Goal: Transaction & Acquisition: Purchase product/service

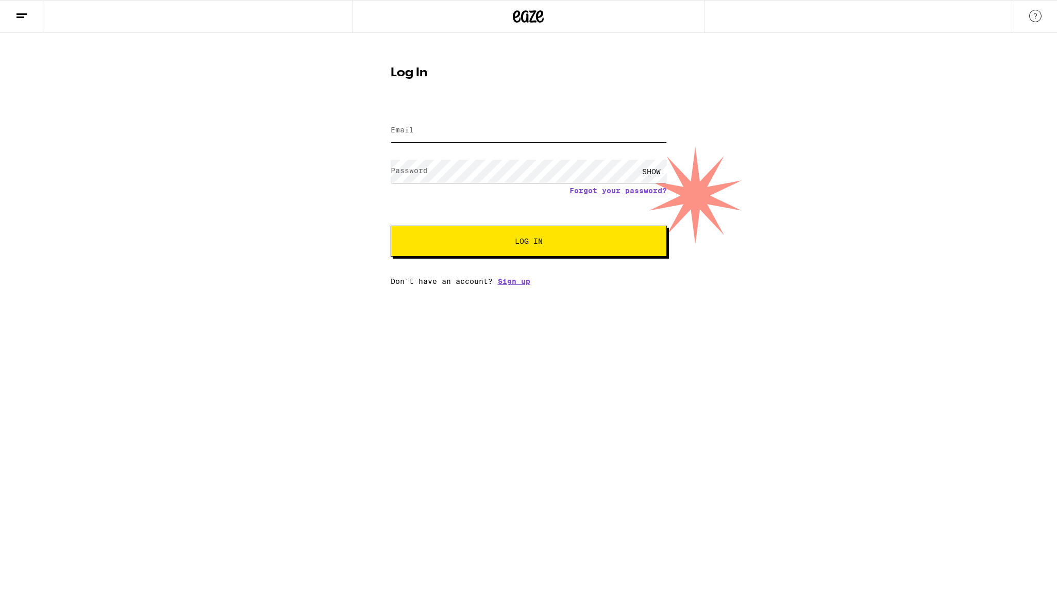
type input "[EMAIL_ADDRESS][DOMAIN_NAME]"
click at [549, 243] on span "Log In" at bounding box center [529, 241] width 193 height 7
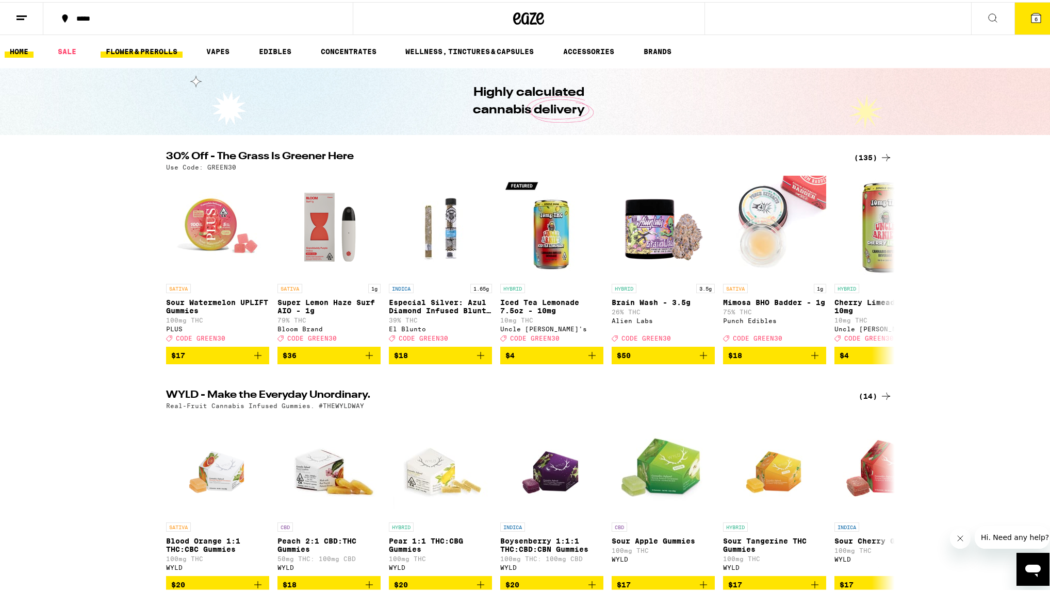
click at [124, 52] on link "FLOWER & PREROLLS" at bounding box center [142, 49] width 82 height 12
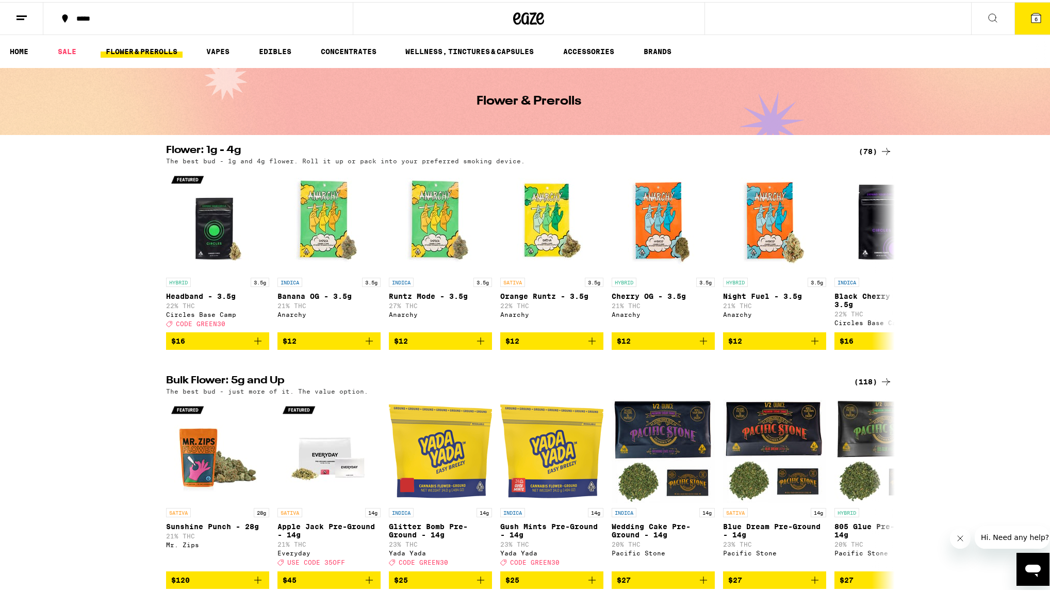
click at [863, 151] on div "(78)" at bounding box center [875, 149] width 34 height 12
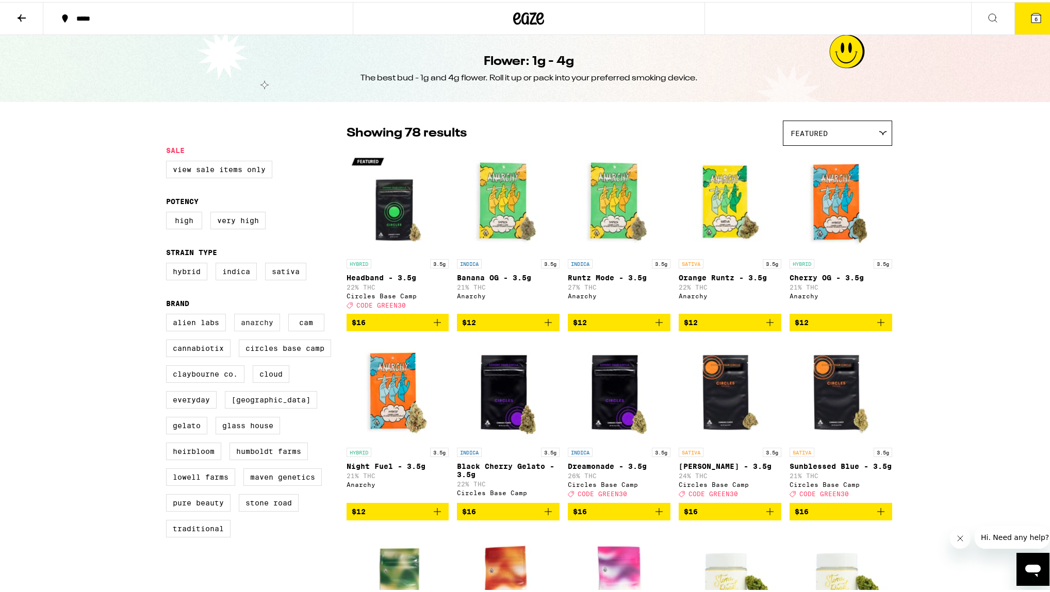
click at [249, 329] on label "Anarchy" at bounding box center [257, 321] width 46 height 18
click at [169, 314] on input "Anarchy" at bounding box center [168, 313] width 1 height 1
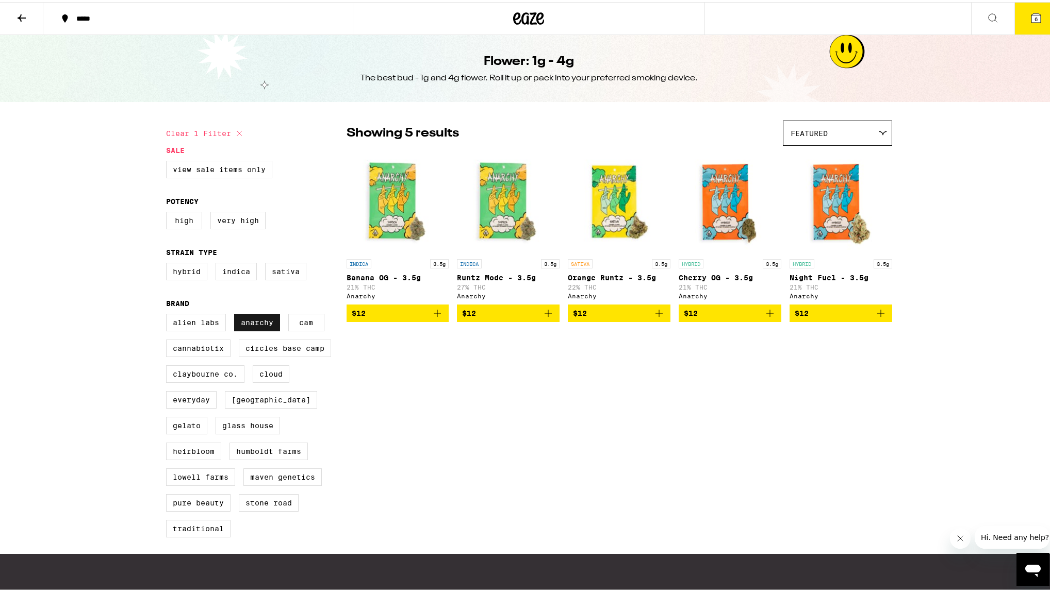
click at [236, 321] on label "Anarchy" at bounding box center [257, 321] width 46 height 18
click at [169, 314] on input "Anarchy" at bounding box center [168, 313] width 1 height 1
checkbox input "false"
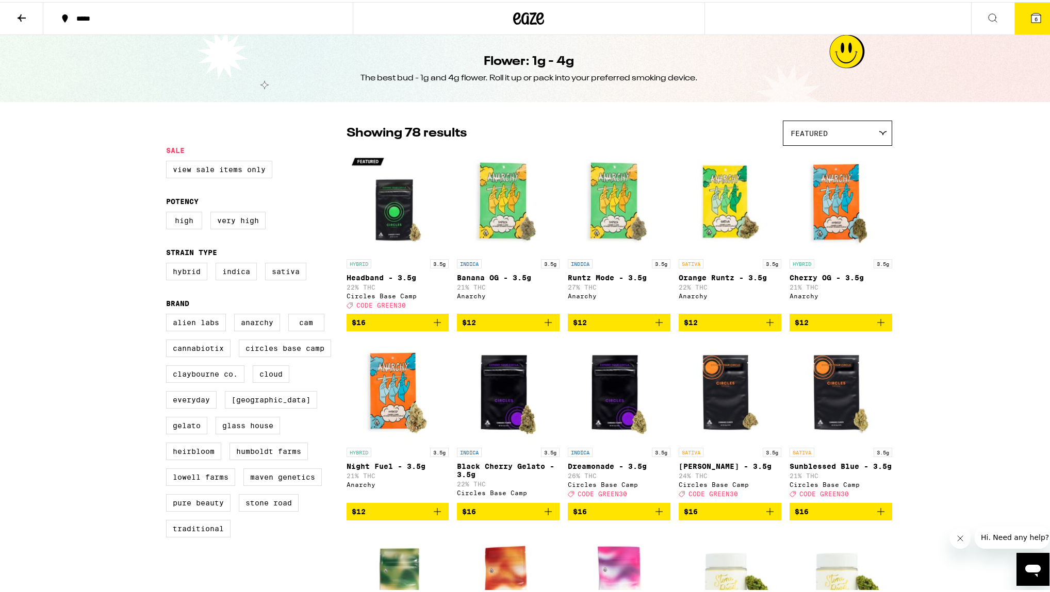
click at [851, 133] on div "Featured" at bounding box center [837, 131] width 108 height 24
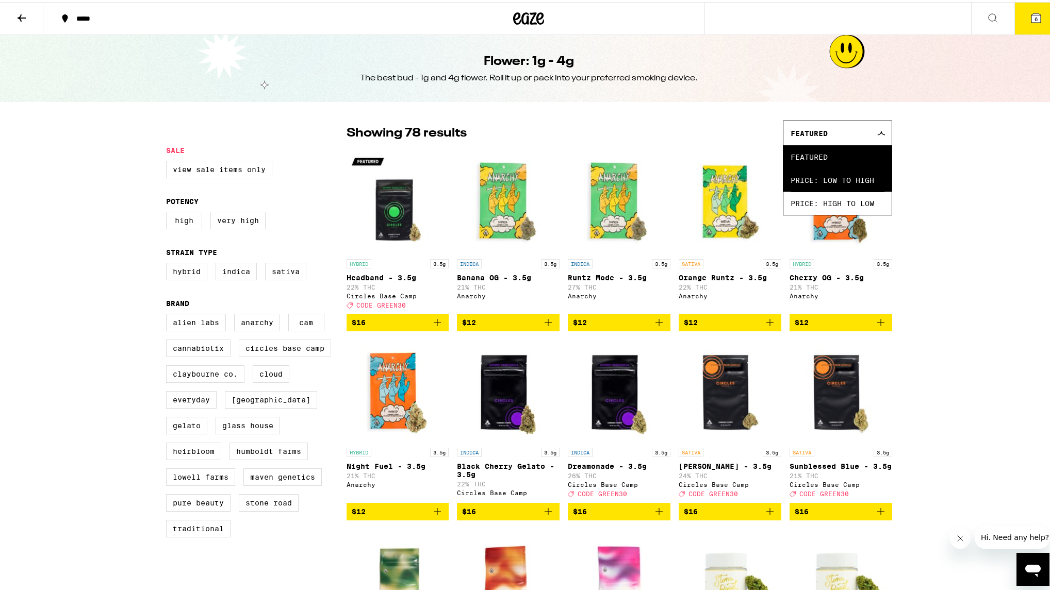
click at [833, 181] on span "Price: Low to High" at bounding box center [837, 178] width 94 height 23
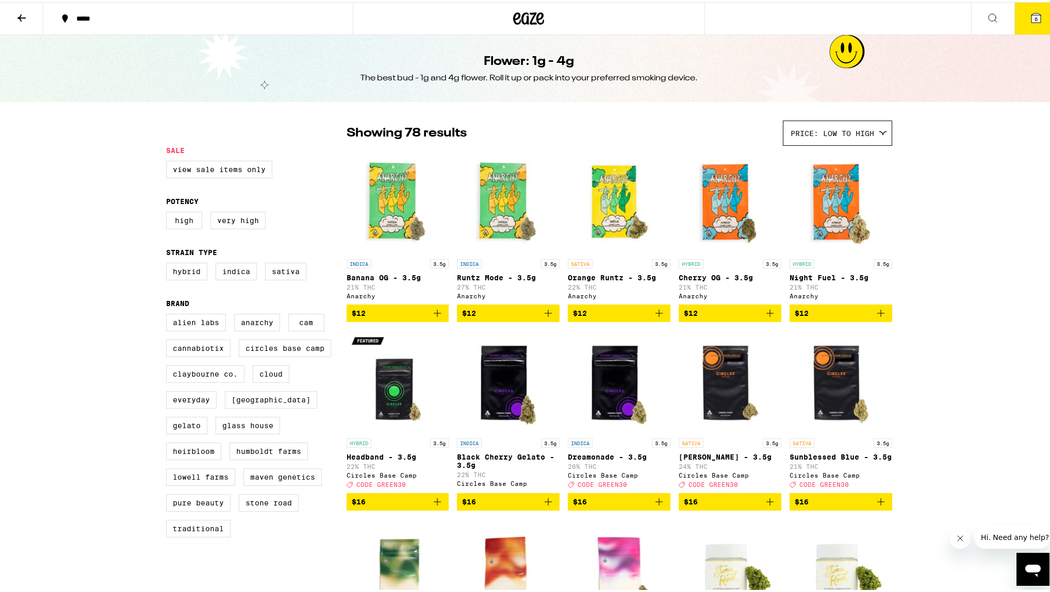
click at [16, 17] on icon at bounding box center [21, 16] width 12 height 12
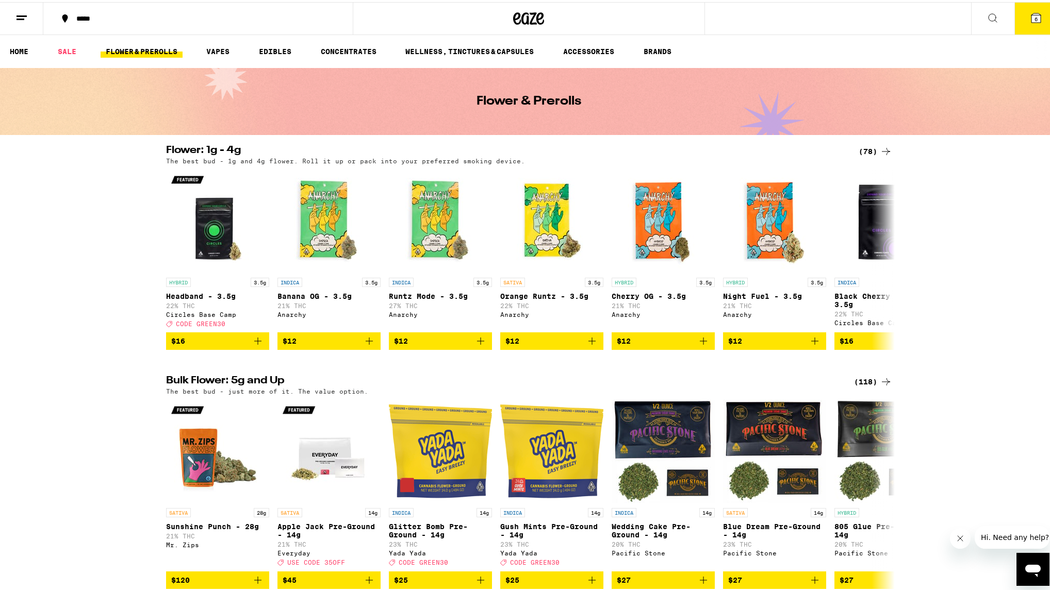
click at [861, 385] on div "(118)" at bounding box center [873, 380] width 38 height 12
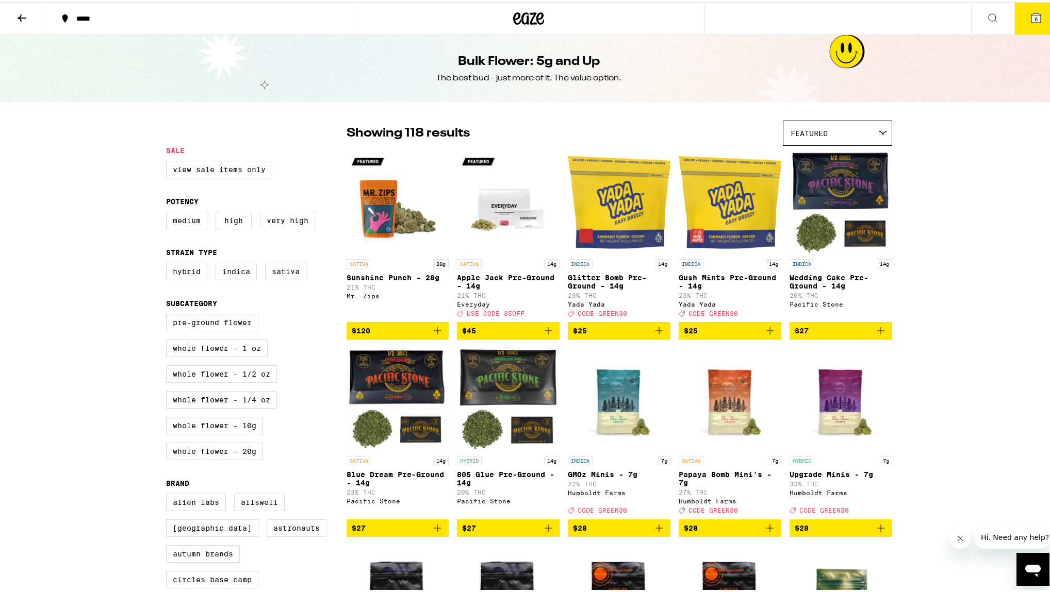
click at [829, 135] on div "Featured" at bounding box center [837, 131] width 108 height 24
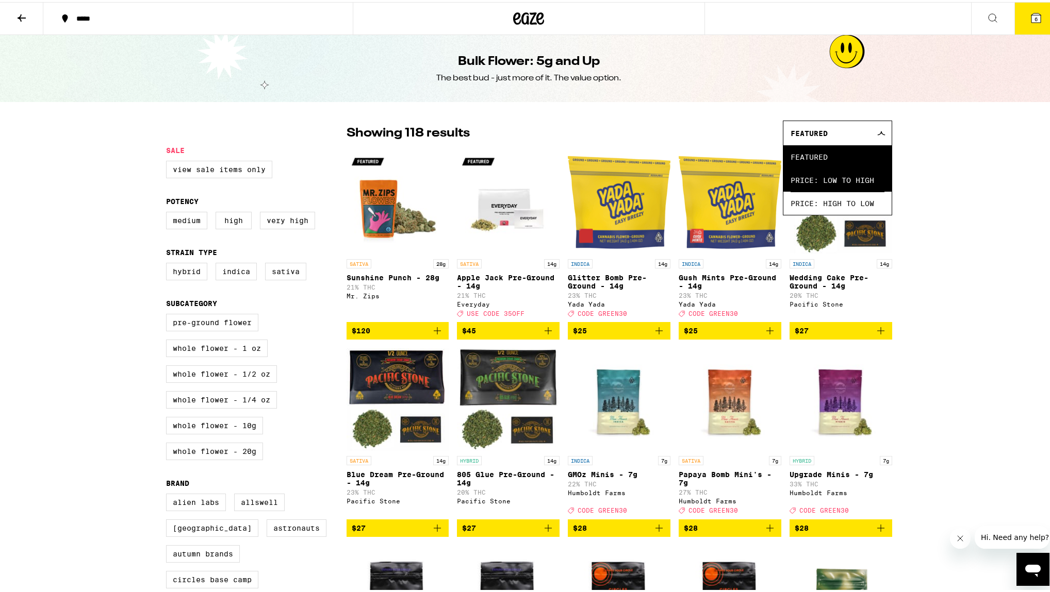
click at [837, 181] on span "Price: Low to High" at bounding box center [837, 178] width 94 height 23
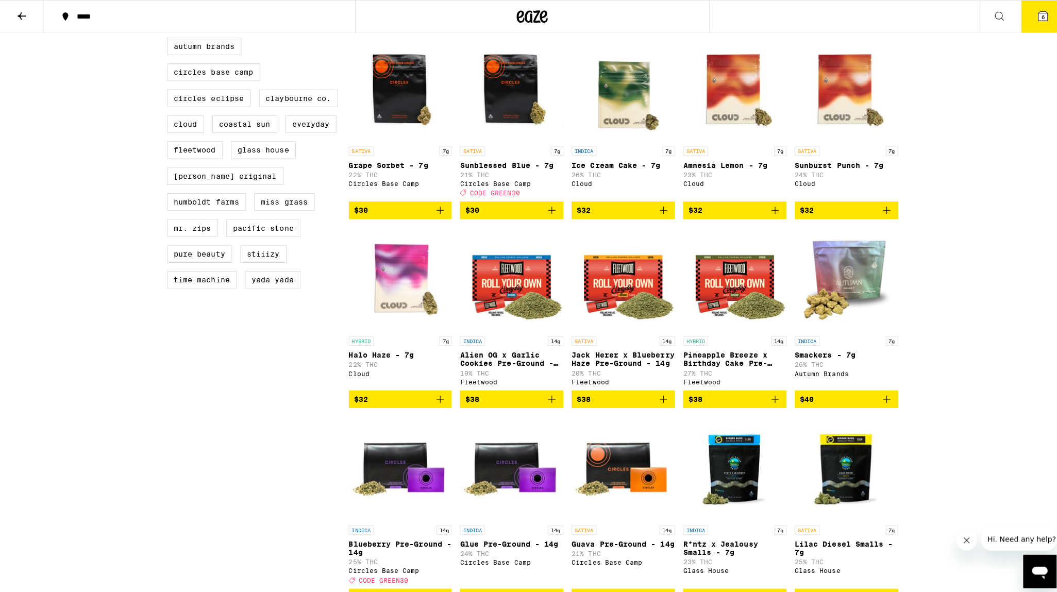
scroll to position [500, 0]
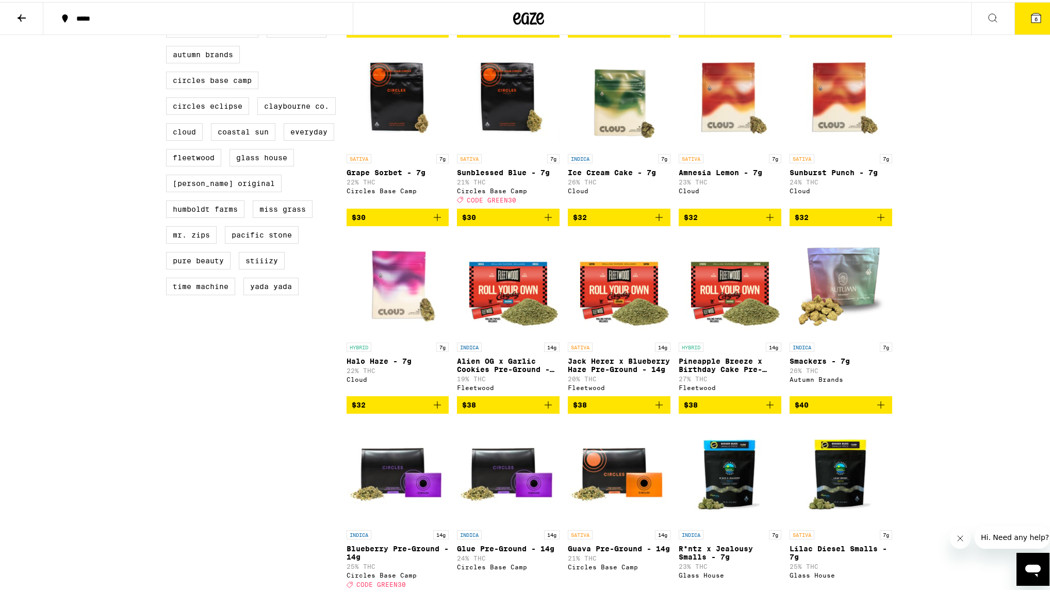
click at [764, 222] on icon "Add to bag" at bounding box center [770, 215] width 12 height 12
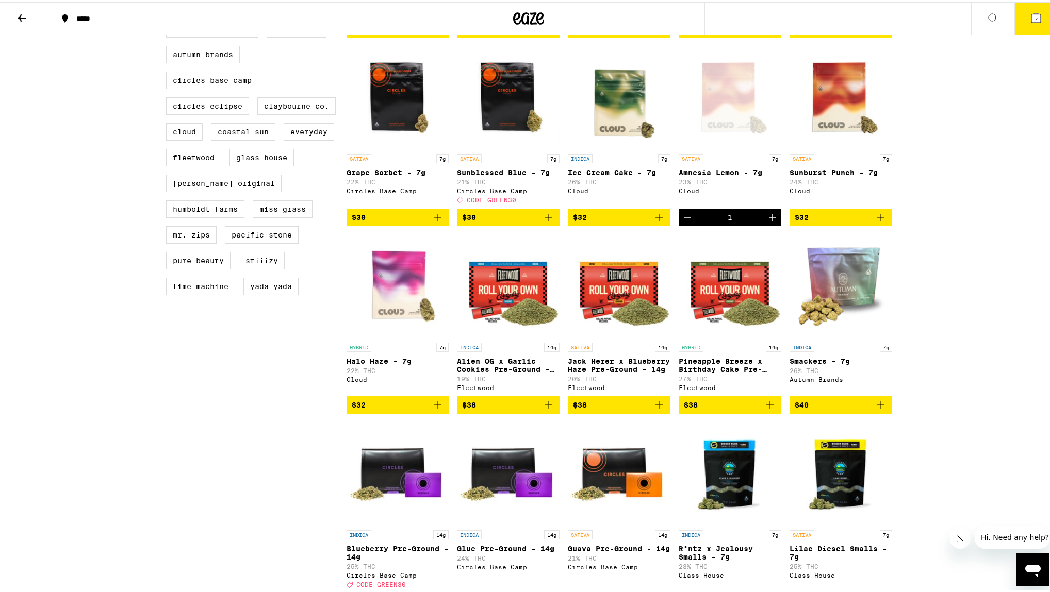
click at [1030, 24] on button "7" at bounding box center [1035, 17] width 43 height 32
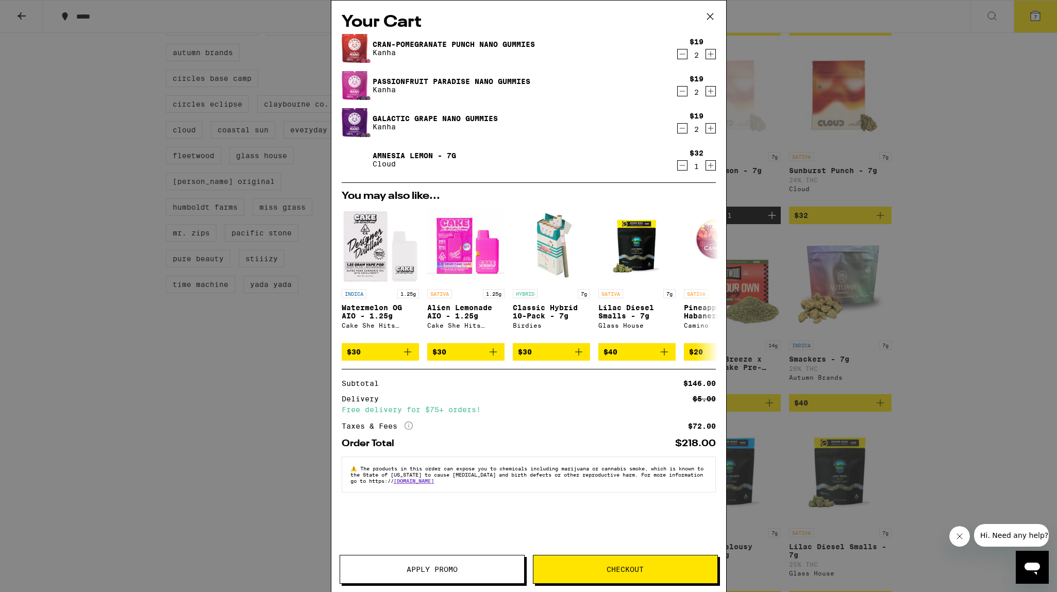
click at [683, 56] on icon "Decrement" at bounding box center [682, 54] width 9 height 12
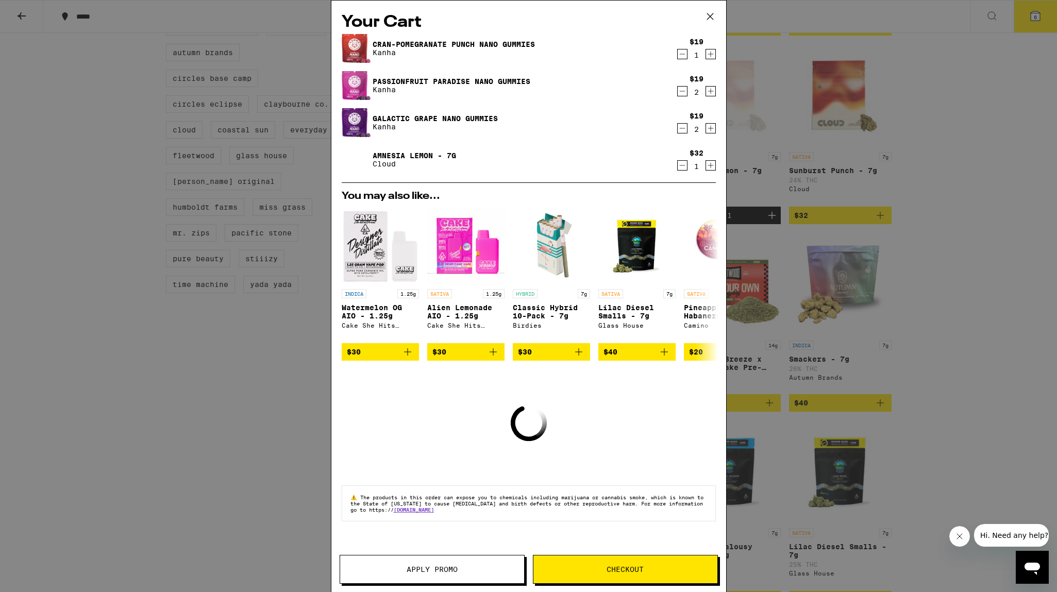
click at [683, 56] on icon "Decrement" at bounding box center [682, 54] width 9 height 12
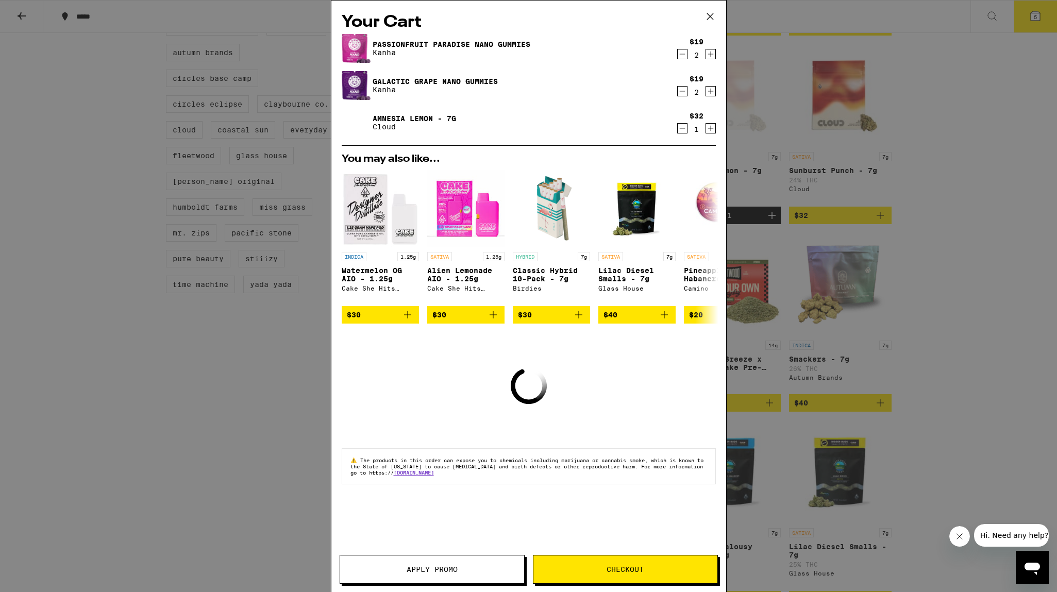
click at [680, 58] on icon "Decrement" at bounding box center [682, 54] width 9 height 12
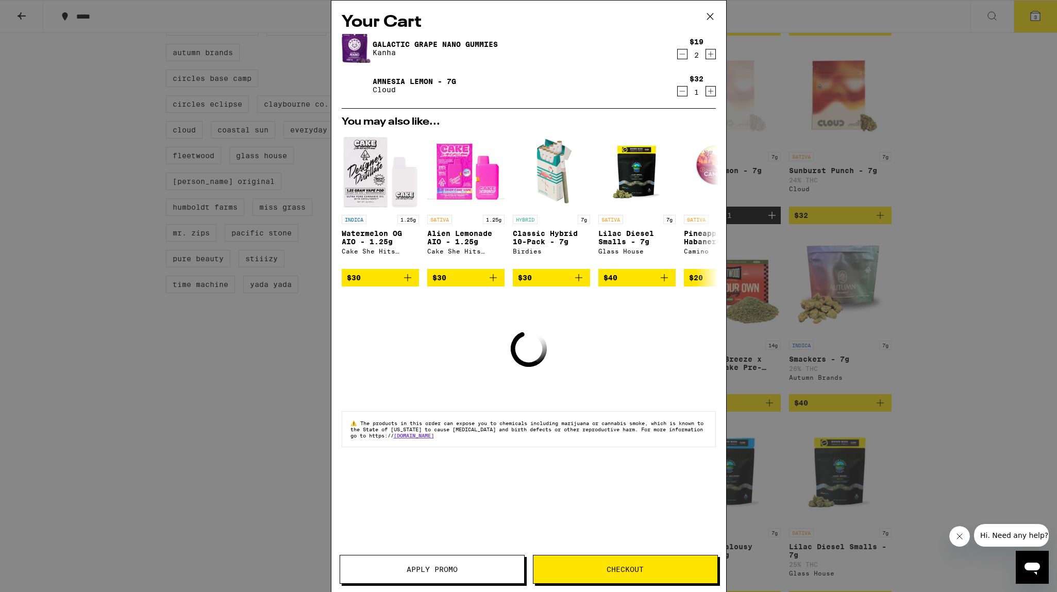
click at [680, 58] on icon "Decrement" at bounding box center [682, 54] width 9 height 12
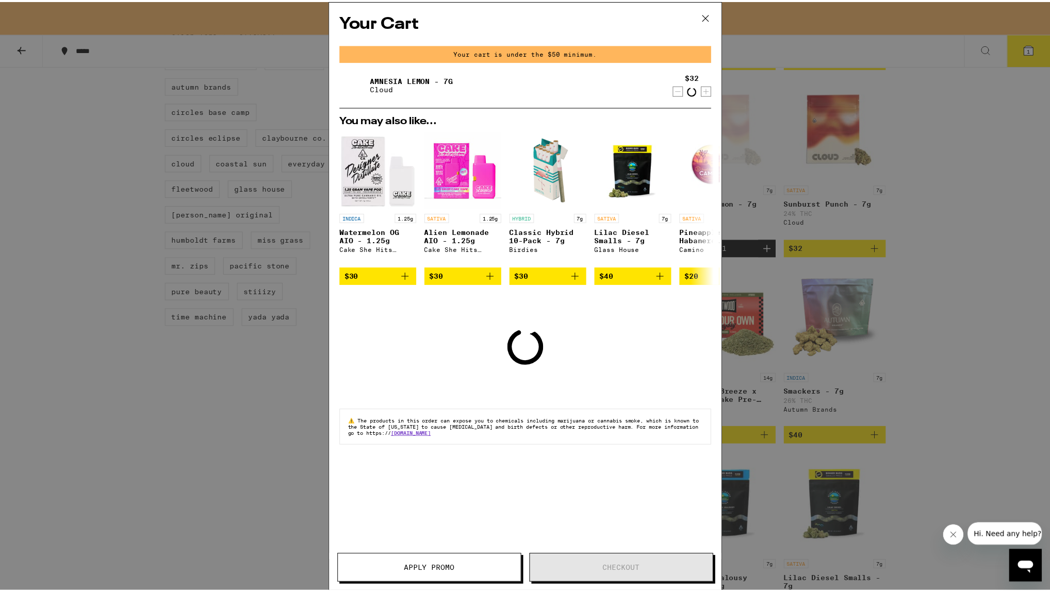
scroll to position [533, 0]
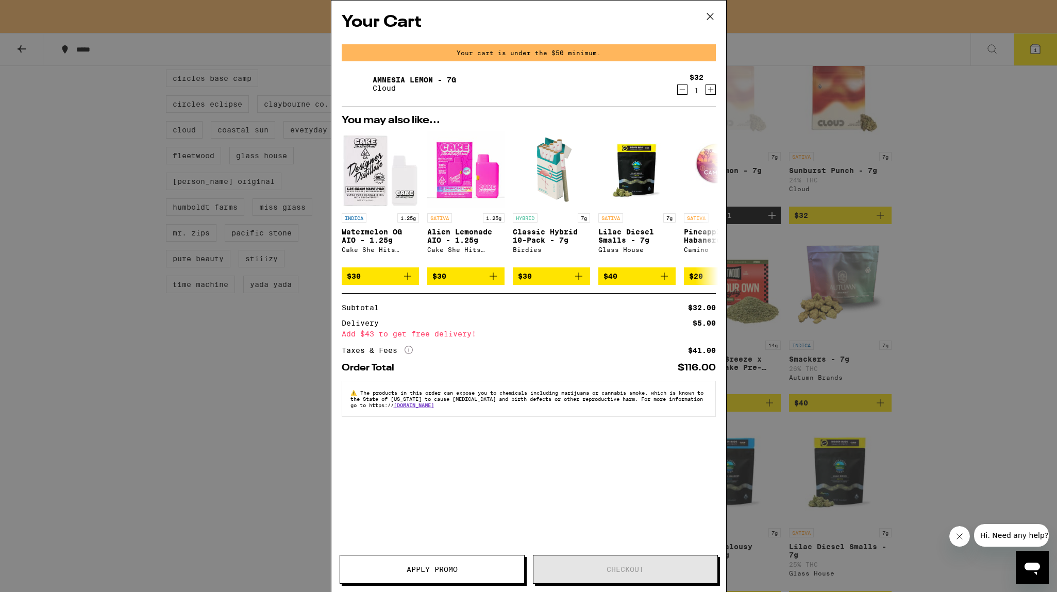
click at [710, 22] on icon at bounding box center [710, 16] width 15 height 15
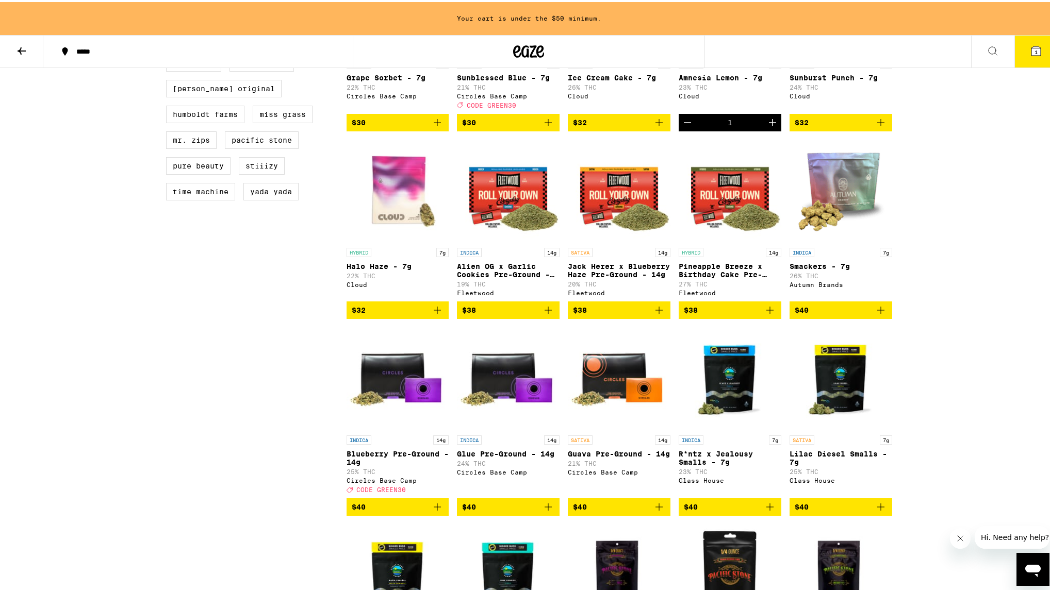
scroll to position [649, 0]
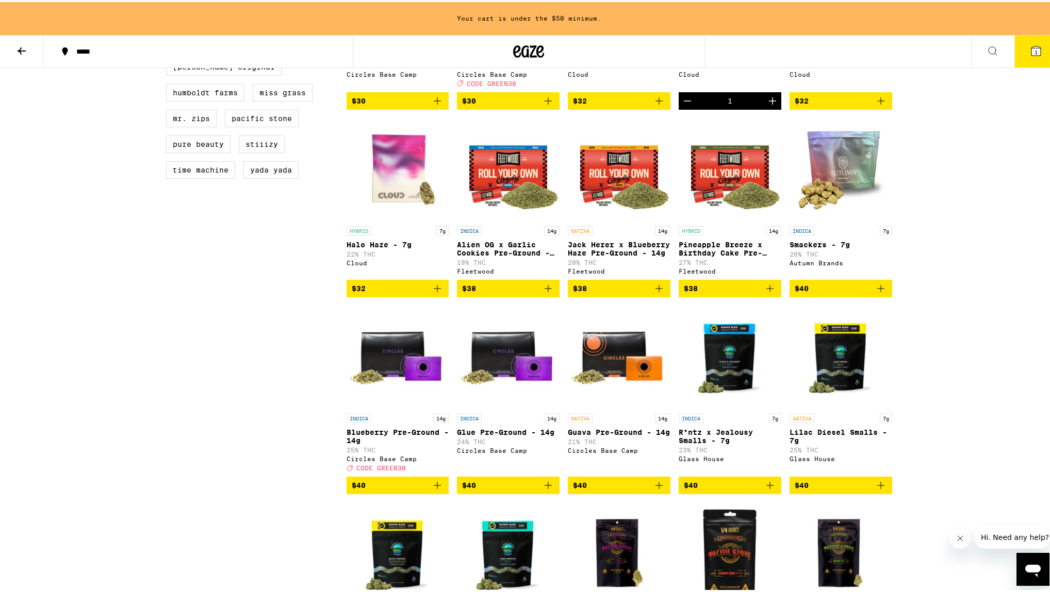
click at [874, 490] on icon "Add to bag" at bounding box center [880, 483] width 12 height 12
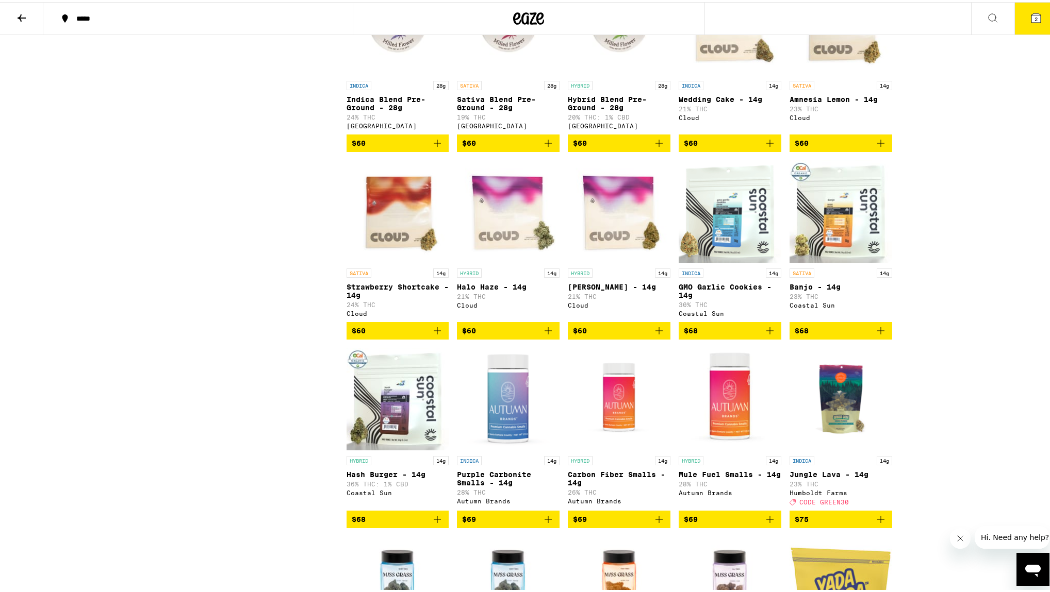
scroll to position [2237, 0]
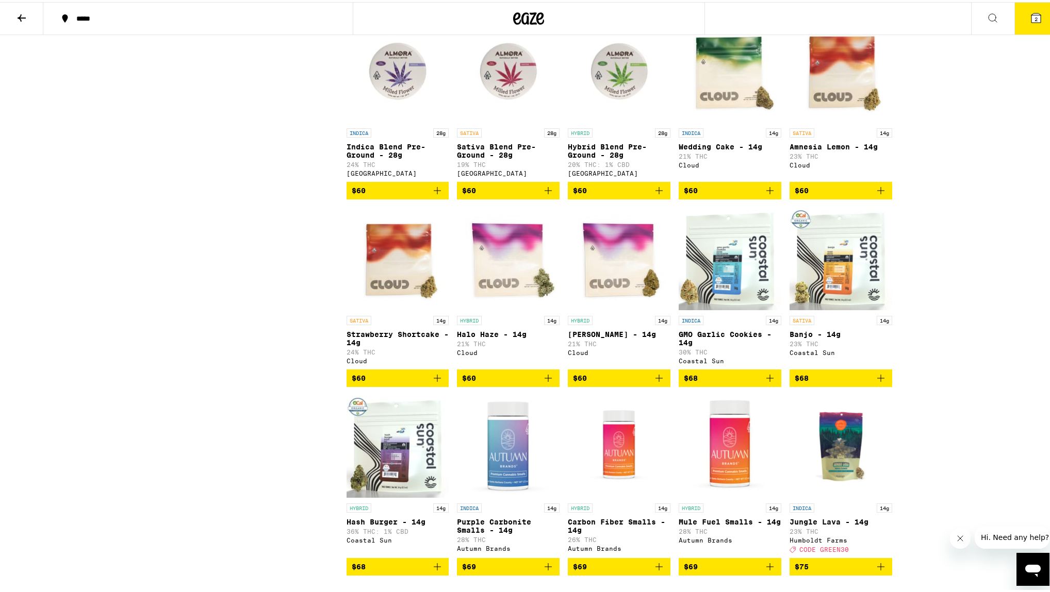
click at [876, 195] on icon "Add to bag" at bounding box center [880, 189] width 12 height 12
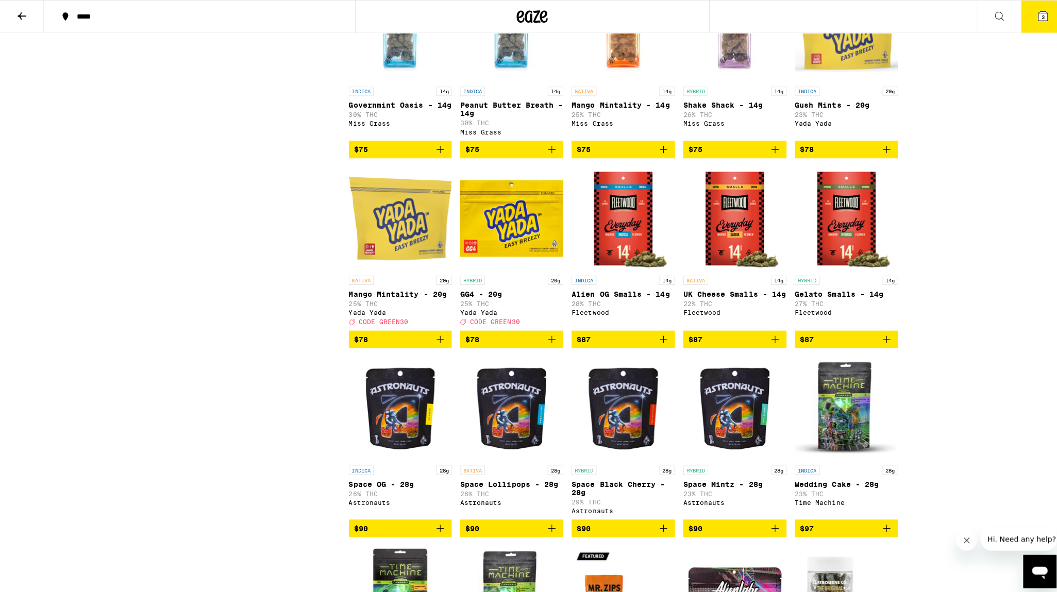
scroll to position [2844, 0]
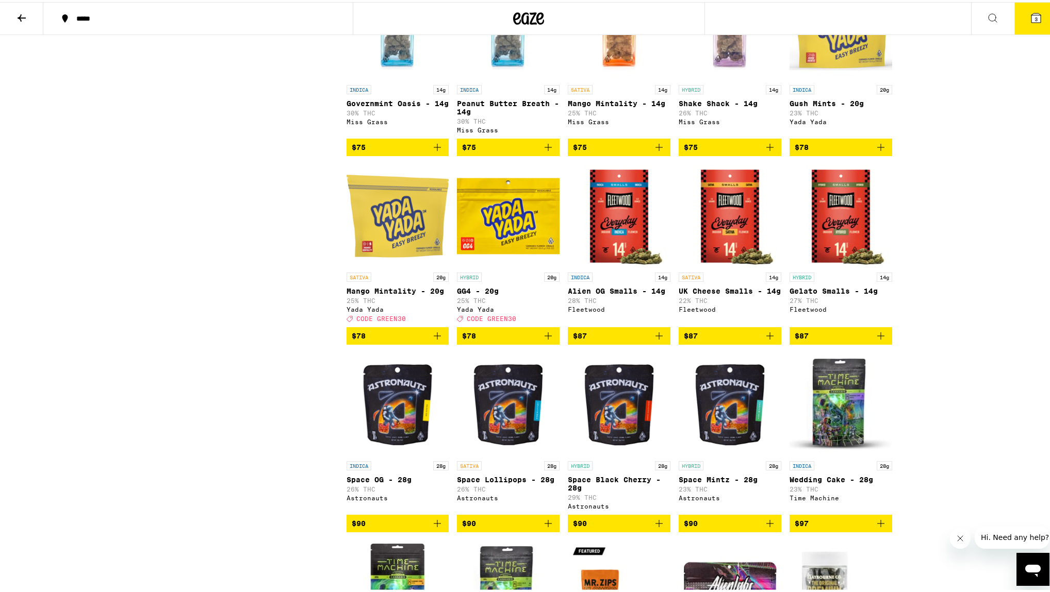
click at [655, 340] on icon "Add to bag" at bounding box center [659, 334] width 12 height 12
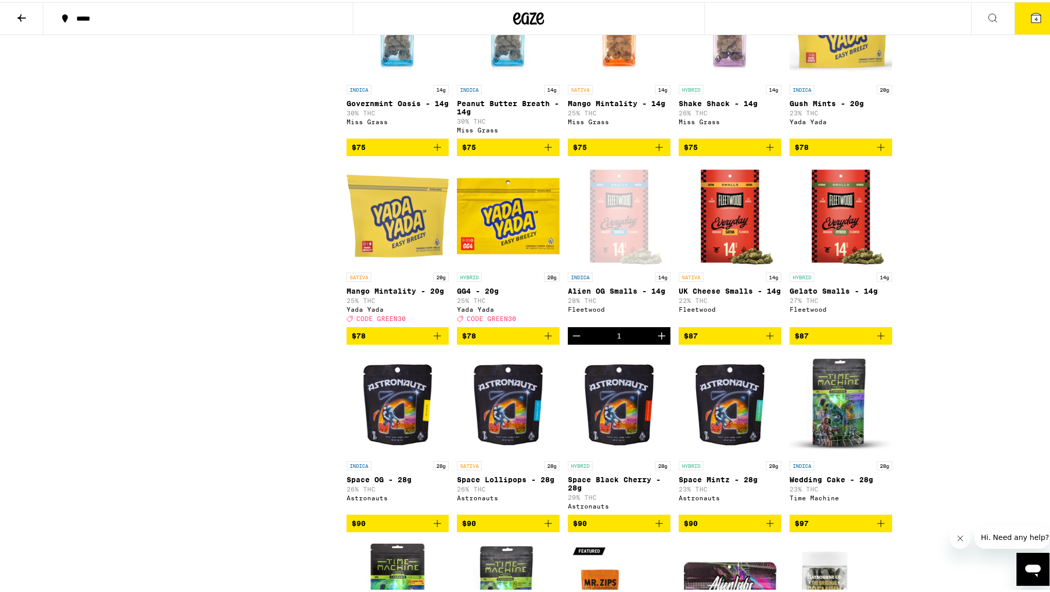
click at [1032, 16] on icon at bounding box center [1035, 15] width 9 height 9
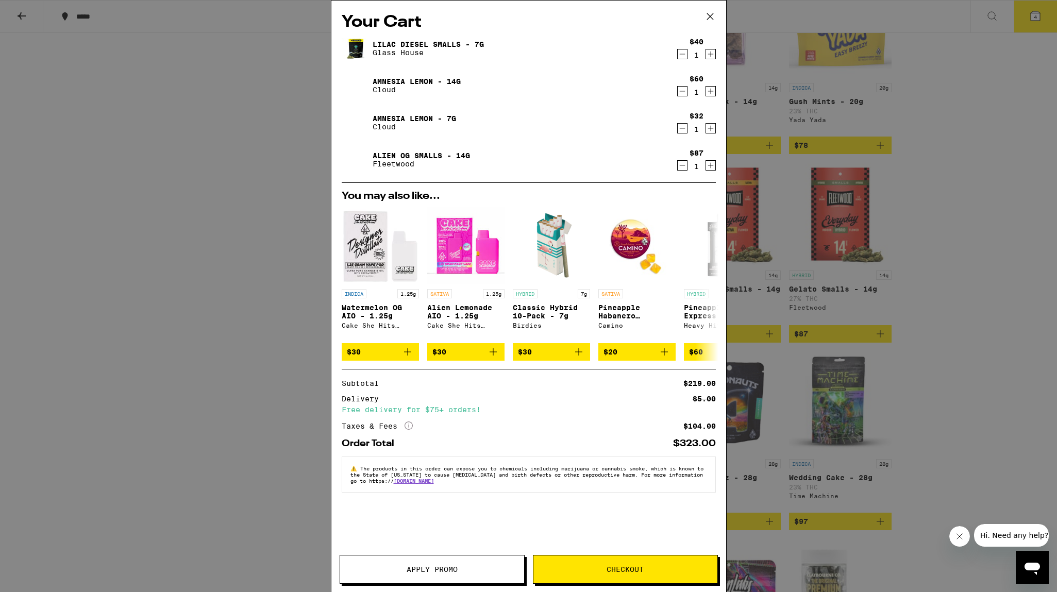
click at [684, 57] on icon "Decrement" at bounding box center [682, 54] width 9 height 12
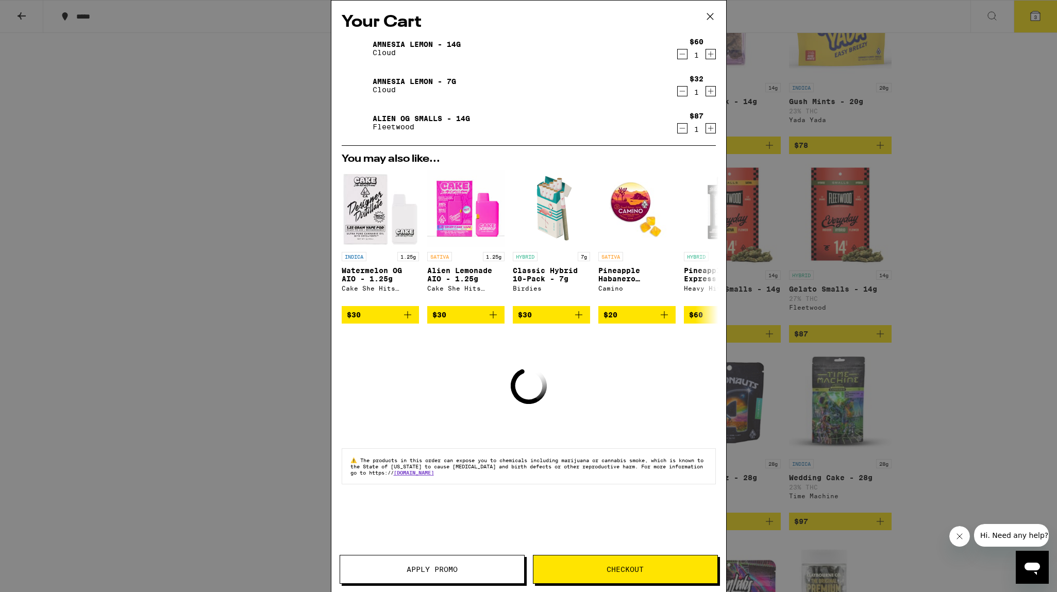
click at [683, 91] on icon "Decrement" at bounding box center [683, 91] width 6 height 0
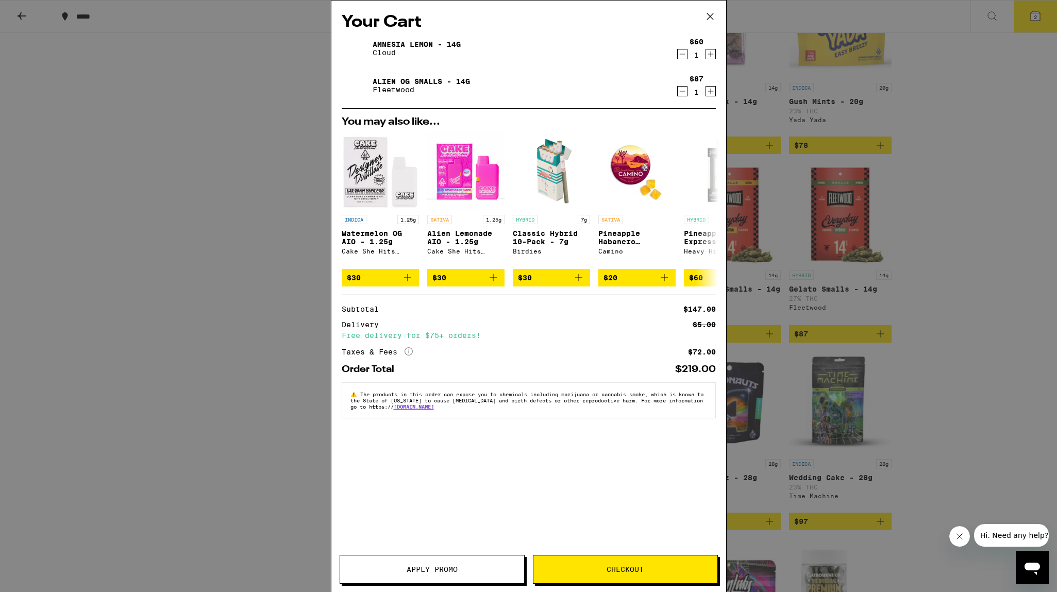
click at [625, 572] on span "Checkout" at bounding box center [625, 569] width 37 height 7
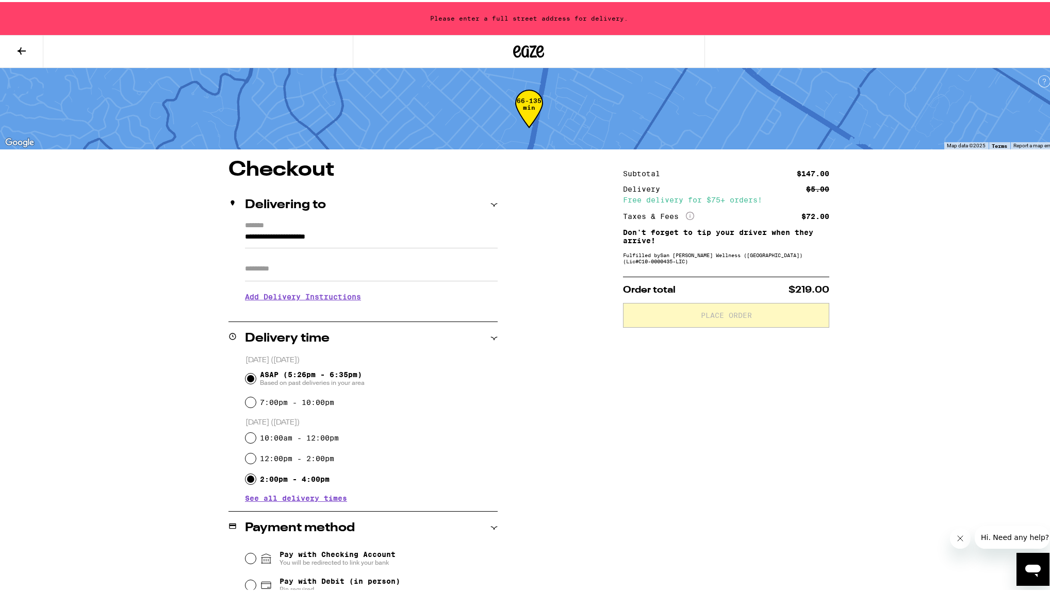
click at [247, 477] on input "2:00pm - 4:00pm" at bounding box center [250, 477] width 10 height 10
radio input "true"
click at [18, 43] on icon at bounding box center [21, 49] width 12 height 12
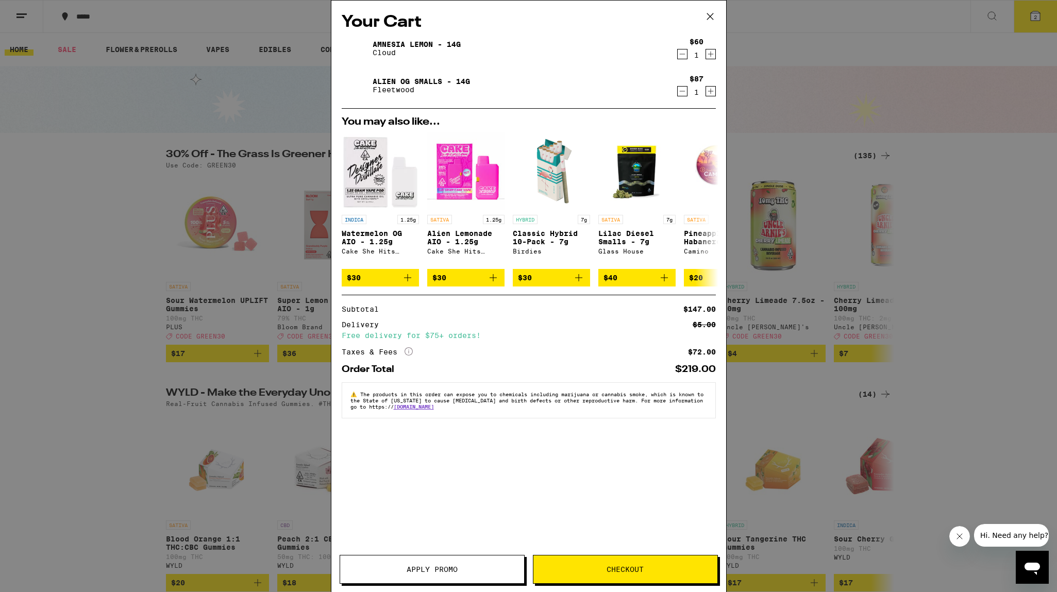
click at [684, 92] on icon "Decrement" at bounding box center [682, 91] width 9 height 12
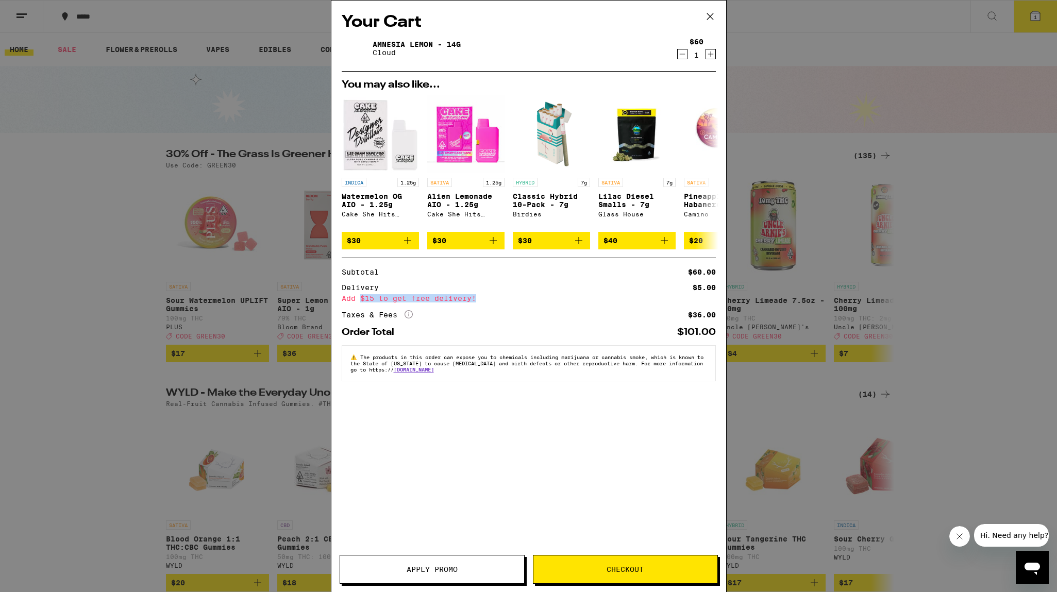
drag, startPoint x: 468, startPoint y: 307, endPoint x: 494, endPoint y: 307, distance: 25.8
click at [494, 302] on div "Add $15 to get free delivery!" at bounding box center [529, 298] width 374 height 7
click at [705, 20] on icon at bounding box center [710, 16] width 15 height 15
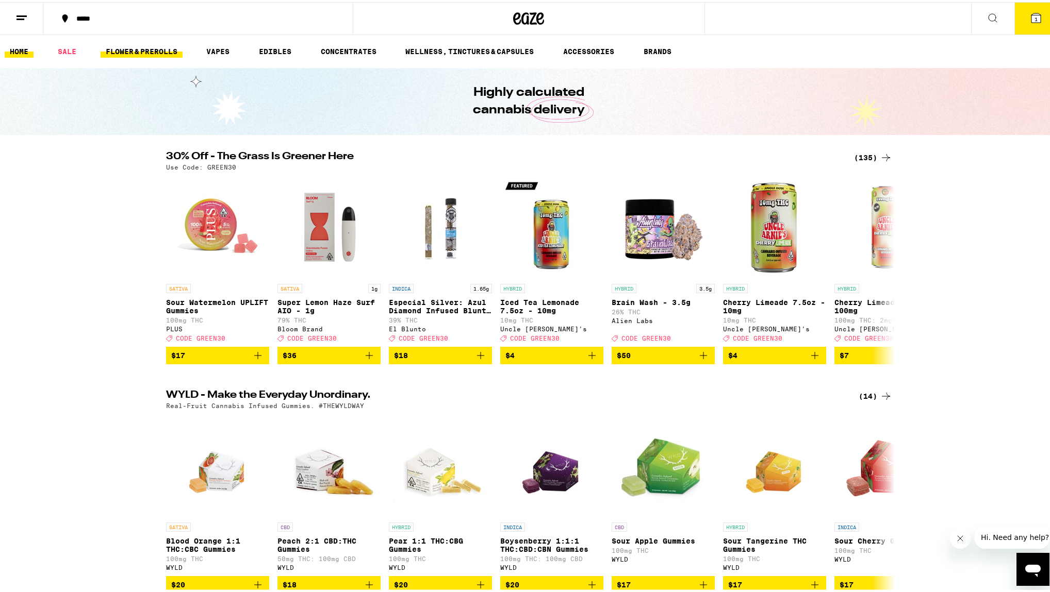
click at [144, 50] on link "FLOWER & PREROLLS" at bounding box center [142, 49] width 82 height 12
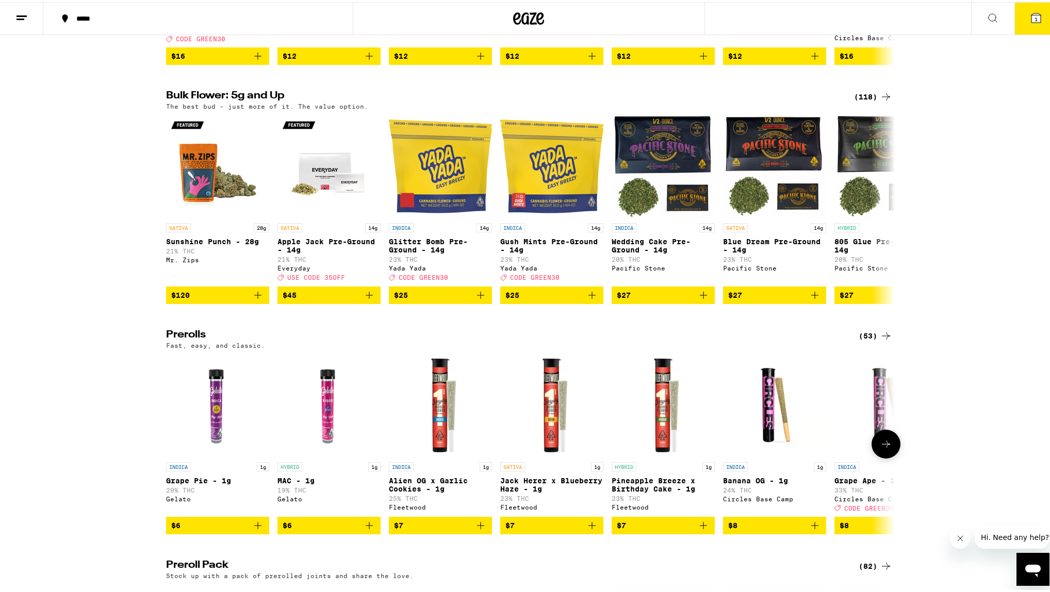
scroll to position [8, 0]
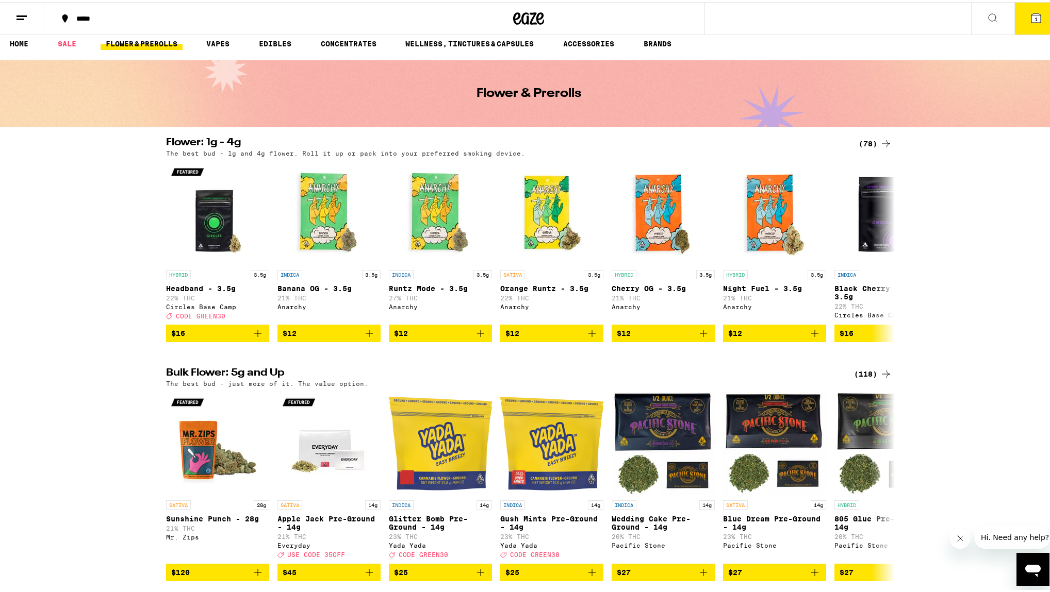
click at [867, 143] on div "(78)" at bounding box center [875, 142] width 34 height 12
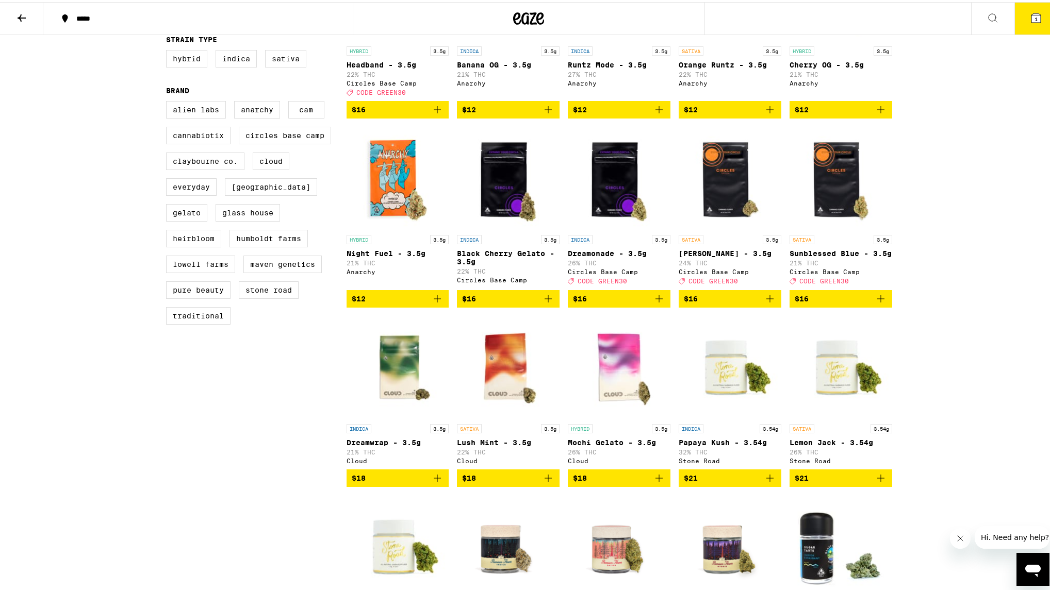
scroll to position [213, 0]
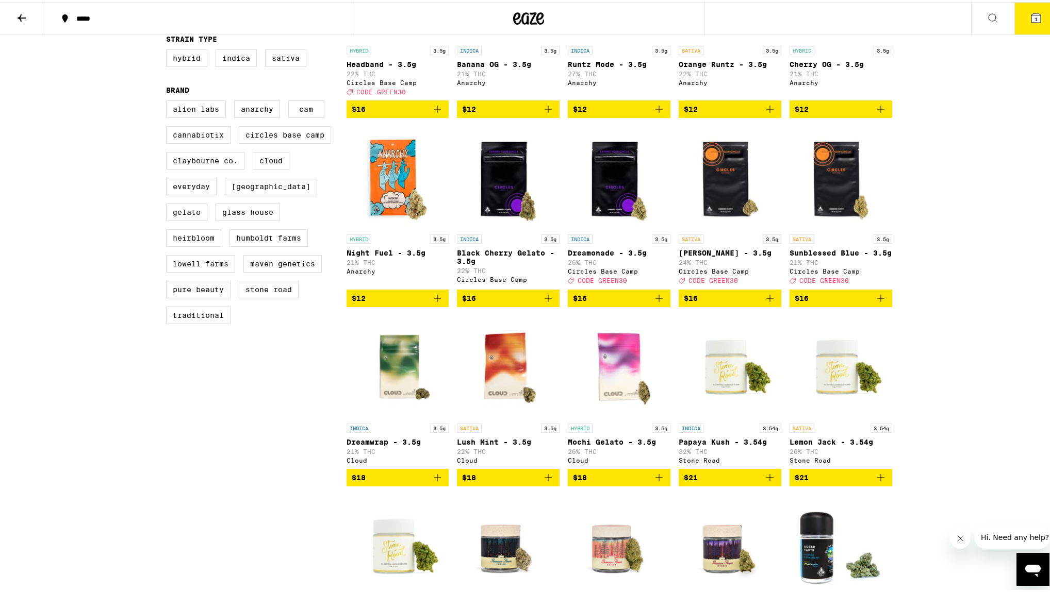
click at [390, 187] on img "Open page for Night Fuel - 3.5g from Anarchy" at bounding box center [397, 175] width 103 height 103
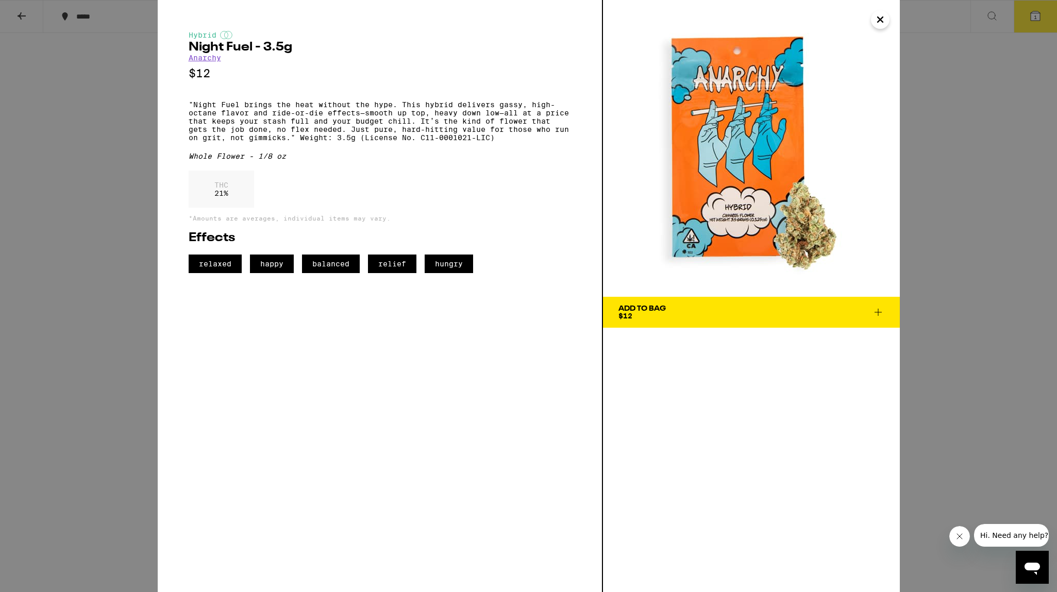
click at [876, 22] on icon "Close" at bounding box center [880, 19] width 12 height 15
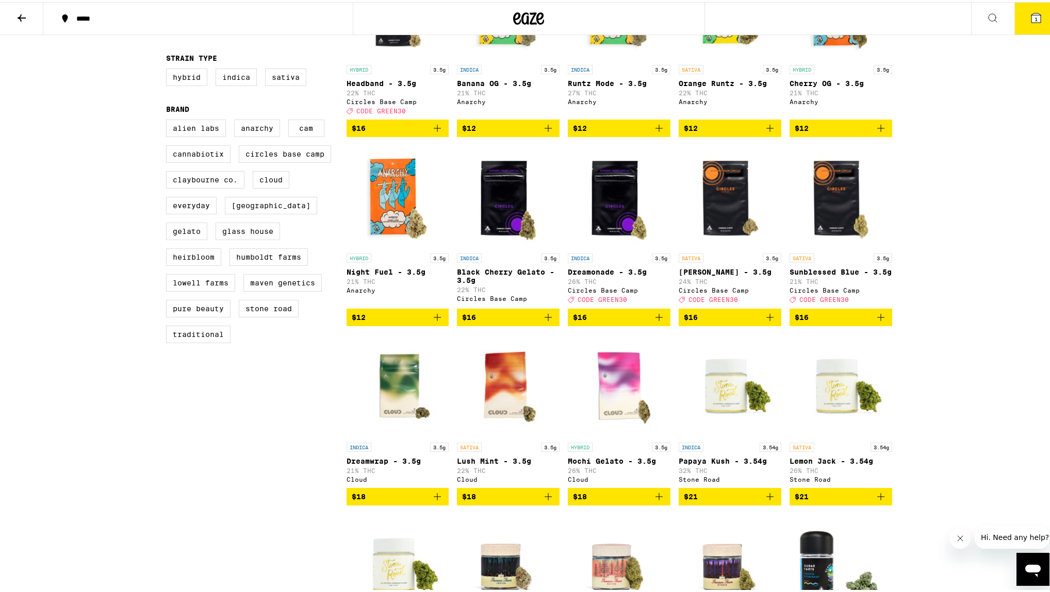
scroll to position [171, 0]
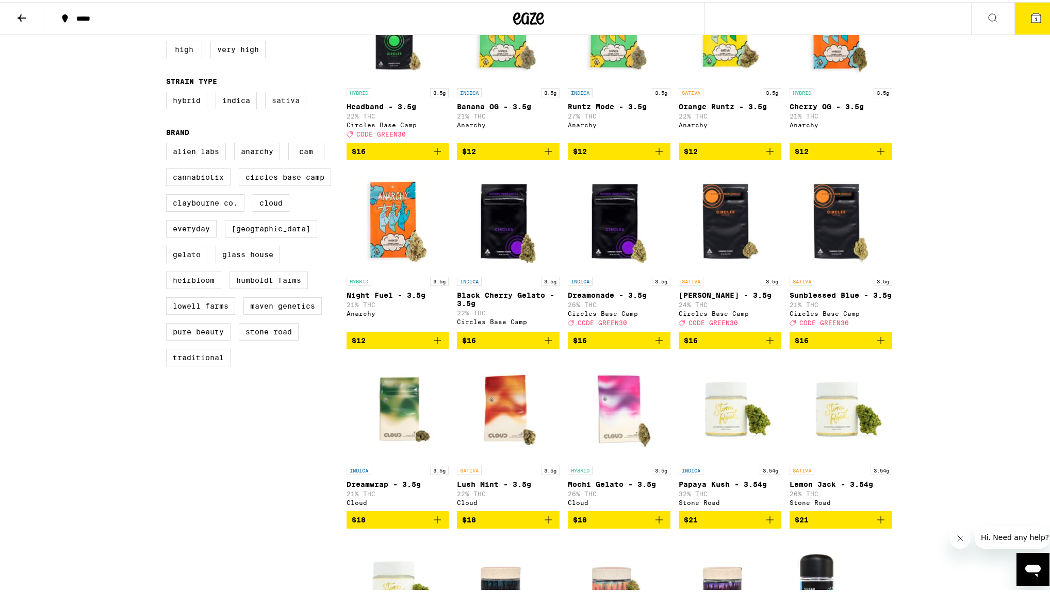
click at [287, 100] on label "Sativa" at bounding box center [285, 99] width 41 height 18
click at [169, 92] on input "Sativa" at bounding box center [168, 91] width 1 height 1
checkbox input "true"
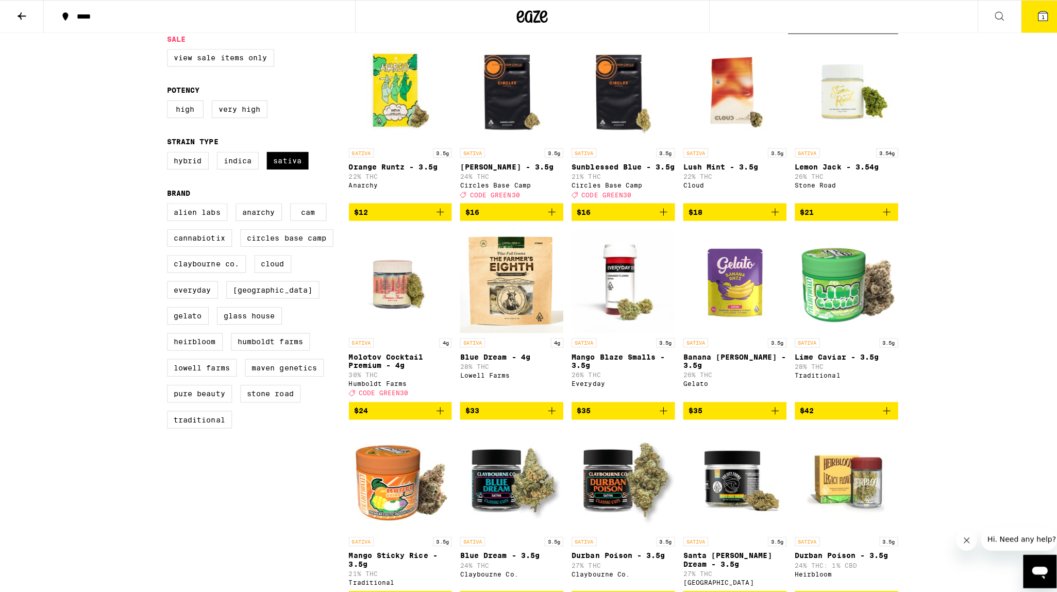
scroll to position [43, 0]
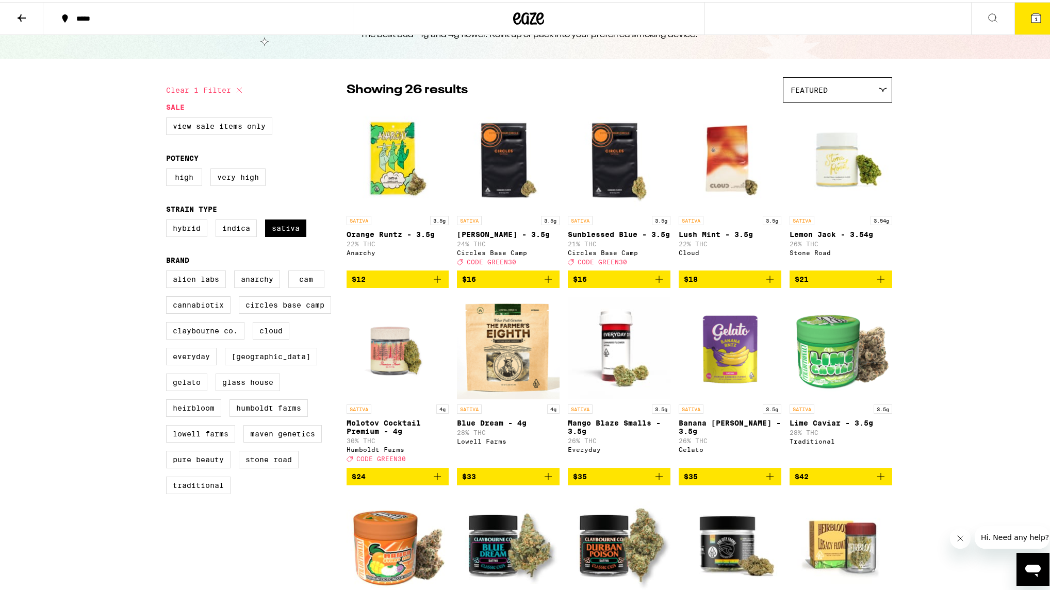
click at [831, 153] on img "Open page for Lemon Jack - 3.54g from Stone Road" at bounding box center [840, 157] width 103 height 103
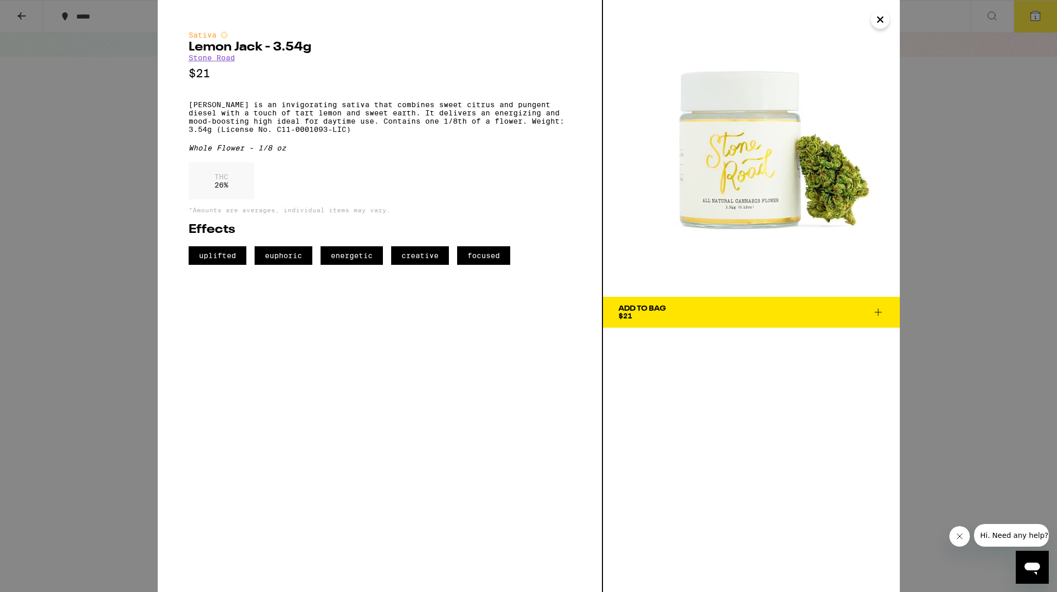
click at [681, 303] on button "Add To Bag $21" at bounding box center [751, 312] width 297 height 31
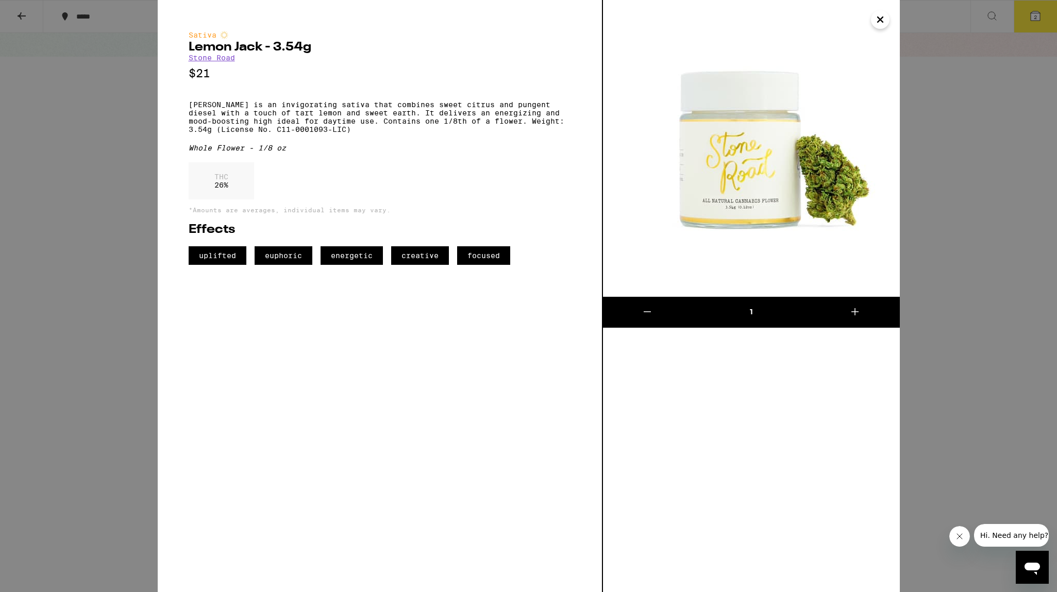
click at [883, 22] on icon "Close" at bounding box center [880, 19] width 5 height 5
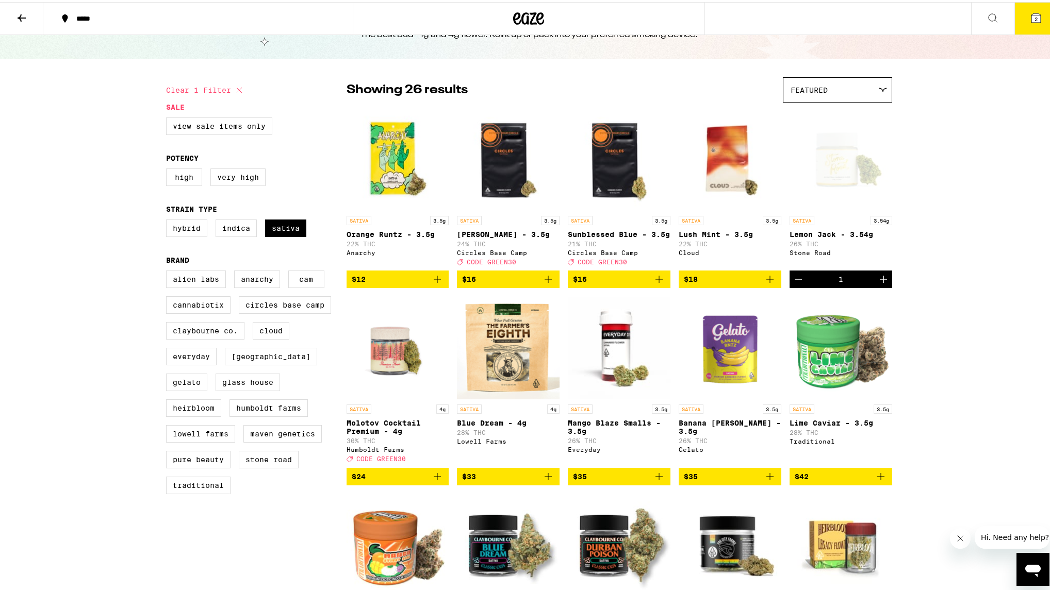
click at [1031, 13] on icon at bounding box center [1035, 15] width 9 height 9
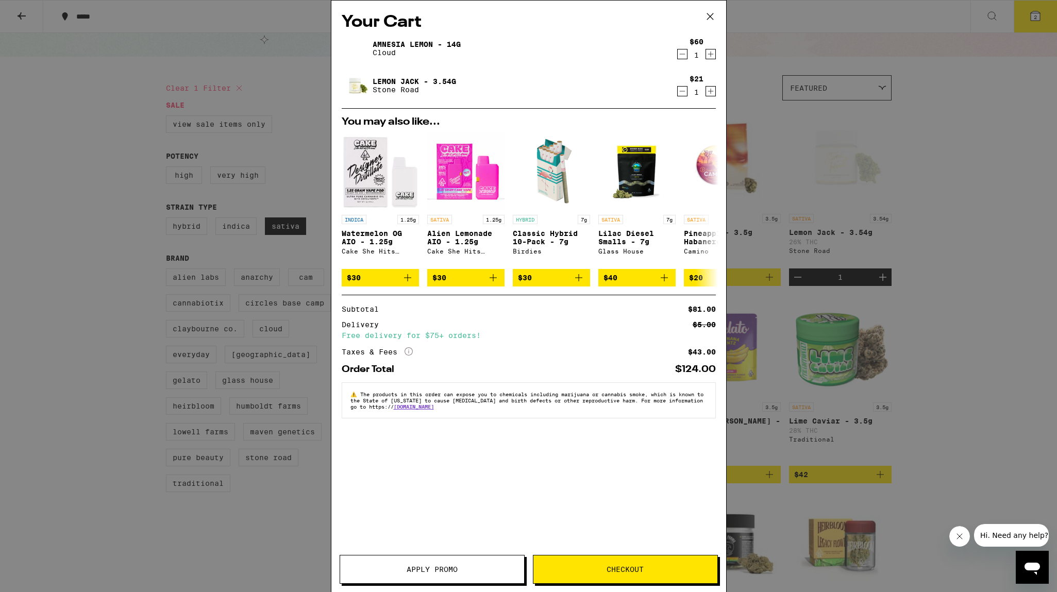
click at [632, 569] on span "Checkout" at bounding box center [625, 569] width 37 height 7
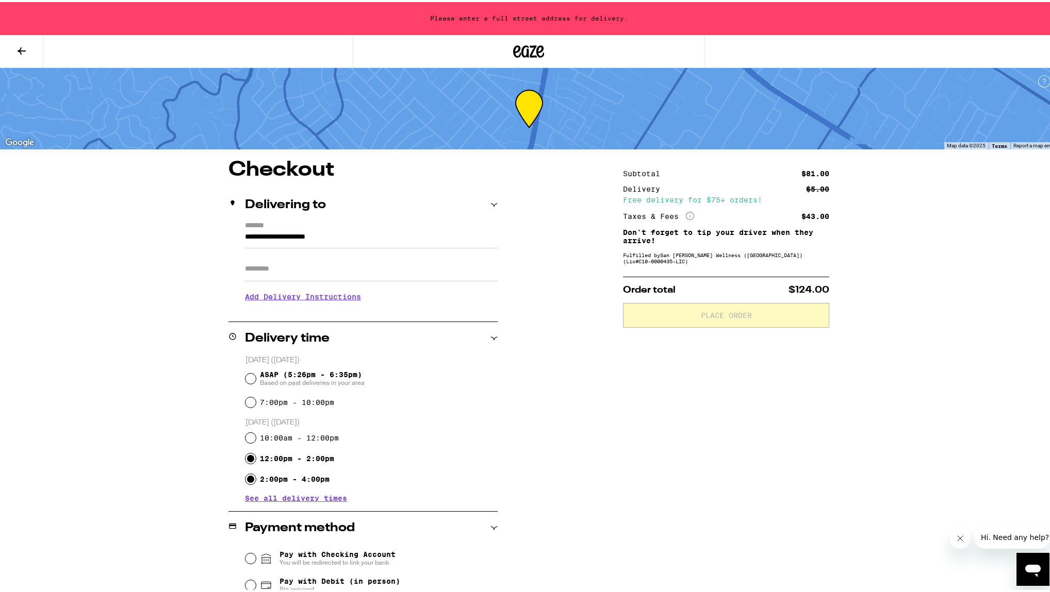
click at [246, 457] on input "12:00pm - 2:00pm" at bounding box center [250, 457] width 10 height 10
radio input "true"
click at [523, 444] on div "**********" at bounding box center [529, 448] width 742 height 581
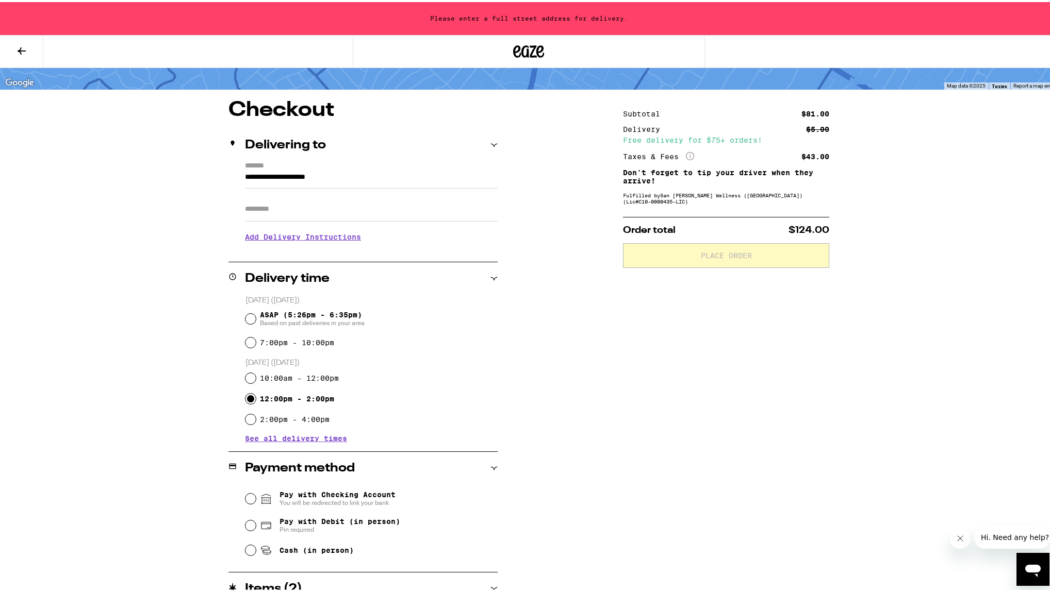
scroll to position [93, 0]
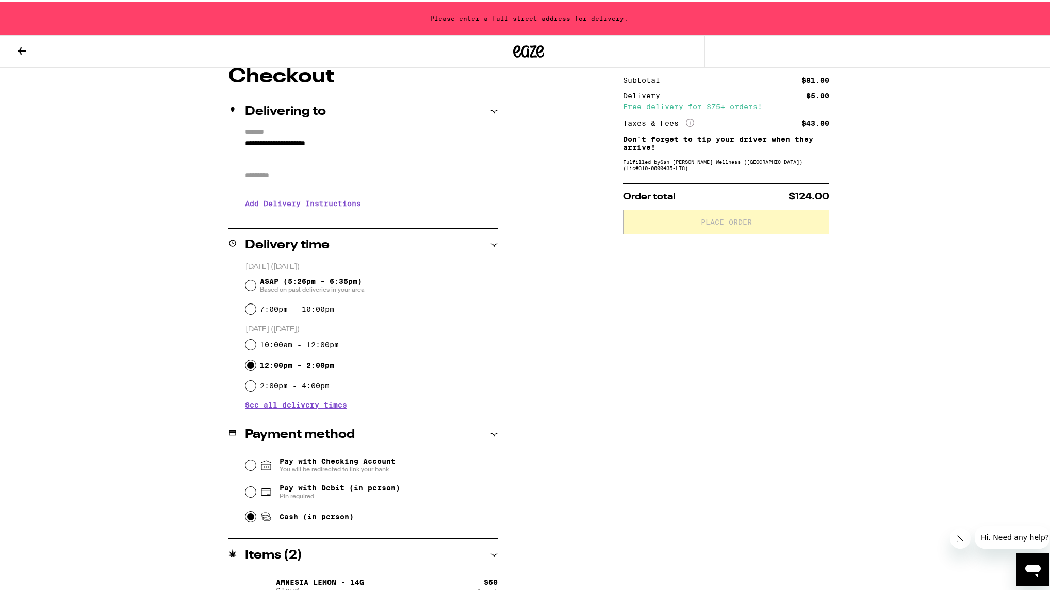
click at [250, 517] on input "Cash (in person)" at bounding box center [250, 515] width 10 height 10
radio input "true"
click at [609, 449] on div "**********" at bounding box center [529, 354] width 742 height 581
click at [792, 389] on div "Subtotal $81.00 Delivery $5.00 Free delivery for $75+ orders! Taxes & Fees More…" at bounding box center [726, 354] width 206 height 581
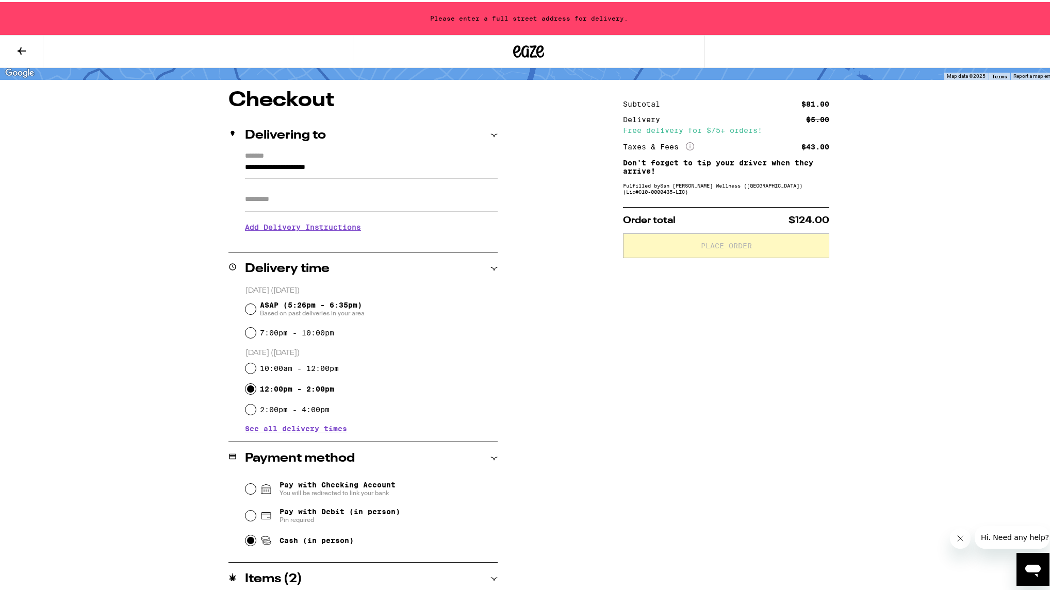
scroll to position [0, 0]
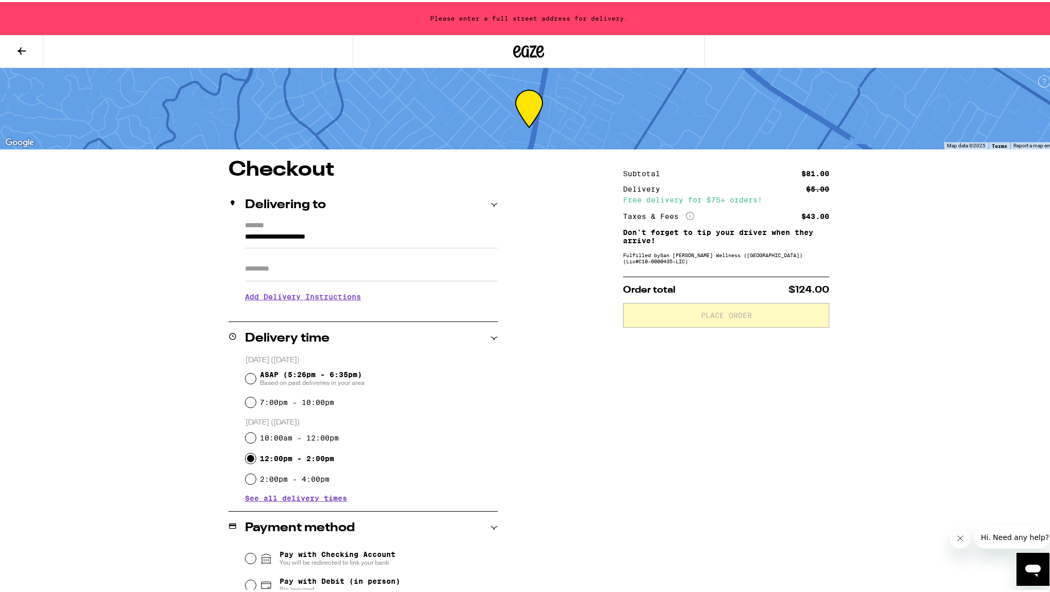
click at [280, 228] on label "*******" at bounding box center [371, 224] width 253 height 9
click at [280, 229] on input "**********" at bounding box center [371, 238] width 253 height 18
click at [279, 228] on form "**********" at bounding box center [371, 233] width 253 height 27
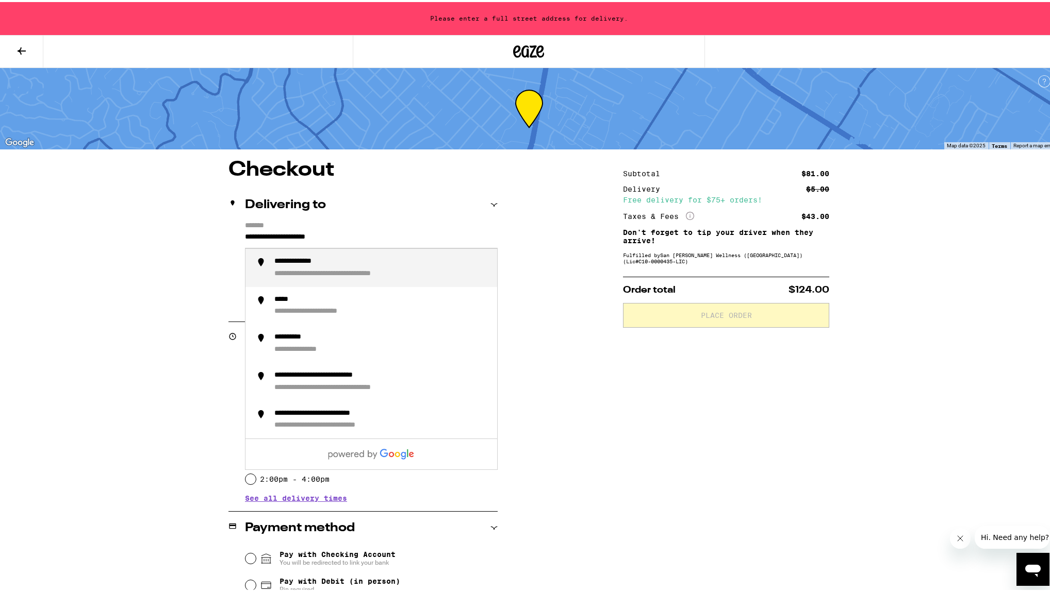
click at [276, 233] on input "**********" at bounding box center [371, 238] width 253 height 18
click at [304, 268] on div "**********" at bounding box center [381, 266] width 214 height 22
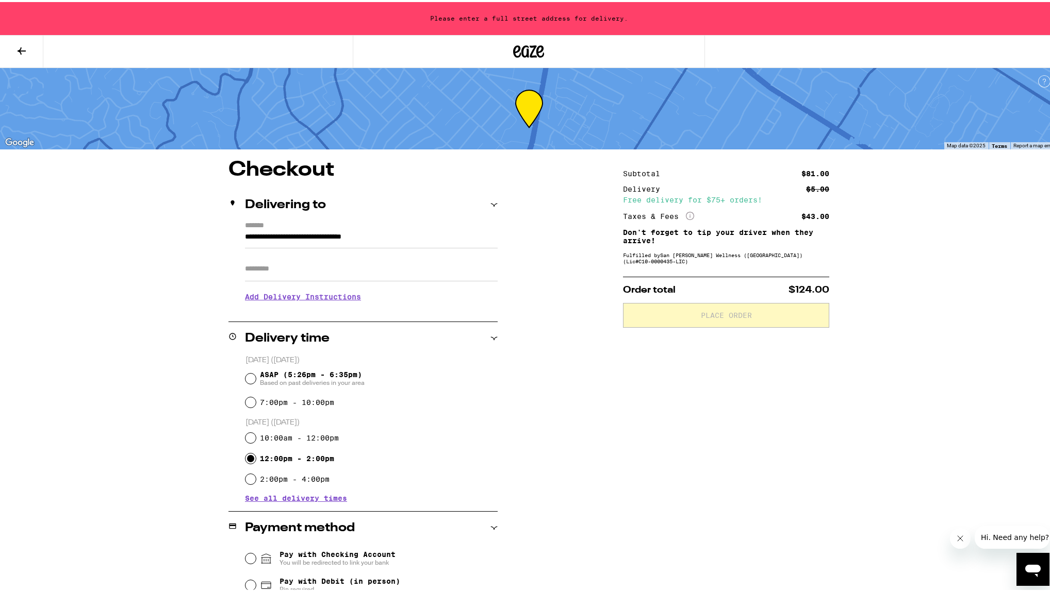
type input "**********"
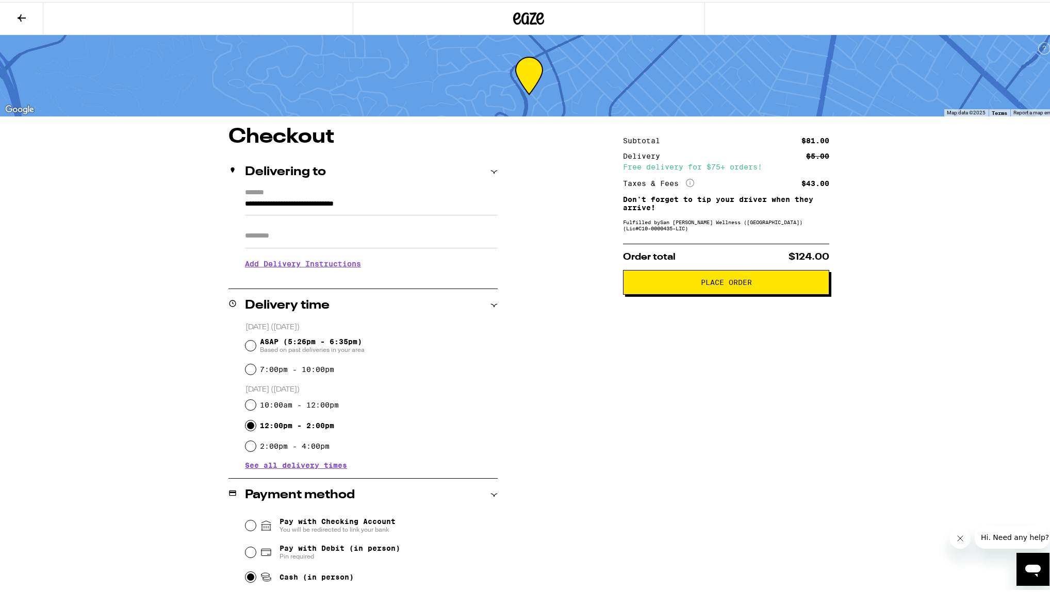
click at [618, 378] on div "**********" at bounding box center [529, 415] width 742 height 581
click at [605, 406] on div "**********" at bounding box center [529, 415] width 742 height 581
click at [741, 280] on span "Place Order" at bounding box center [726, 280] width 51 height 7
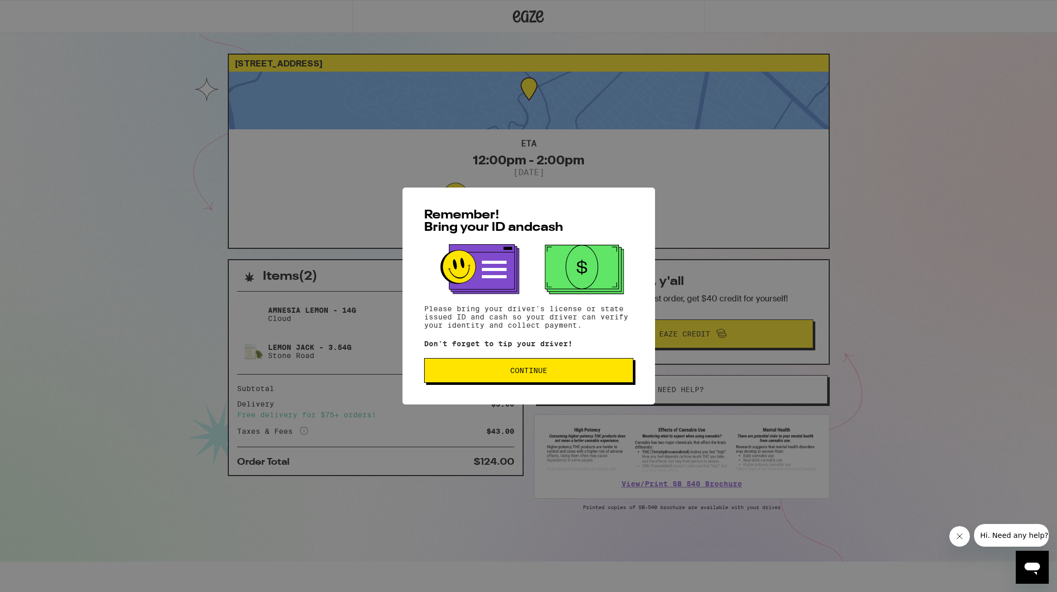
click at [531, 372] on span "Continue" at bounding box center [528, 370] width 37 height 7
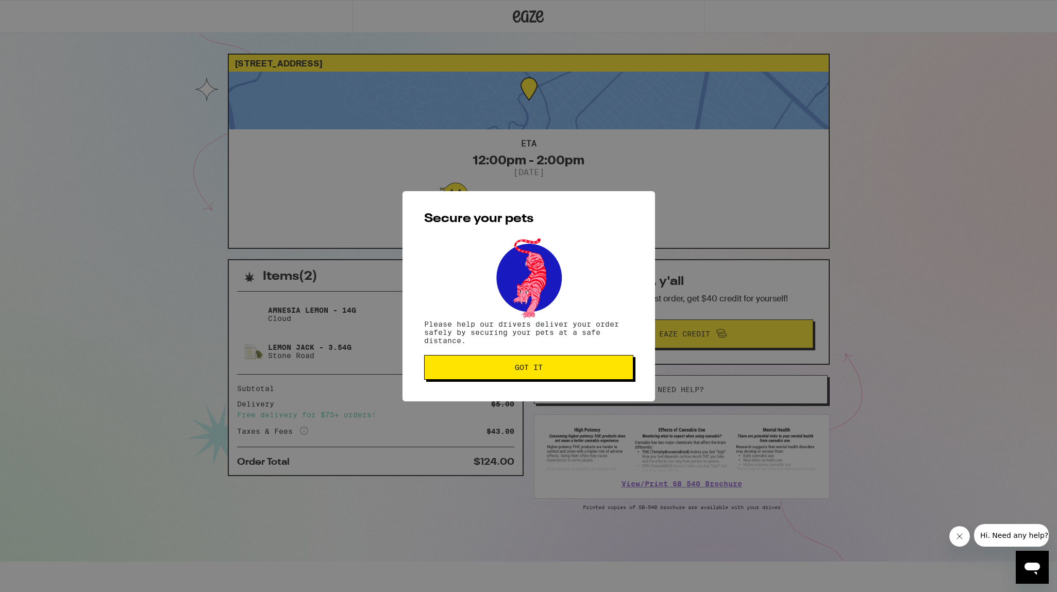
click at [541, 367] on span "Got it" at bounding box center [529, 367] width 28 height 7
